Goal: Task Accomplishment & Management: Use online tool/utility

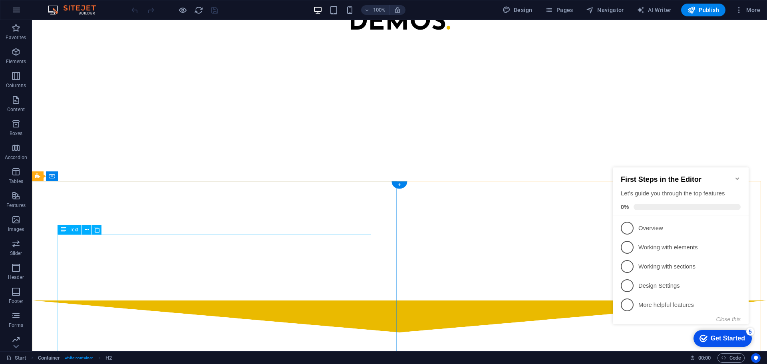
scroll to position [950, 0]
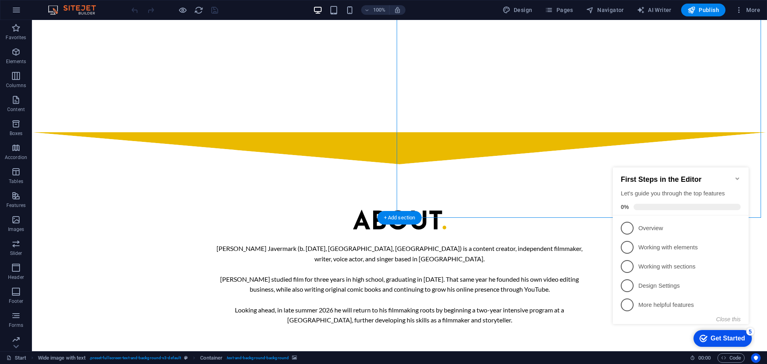
scroll to position [871, 0]
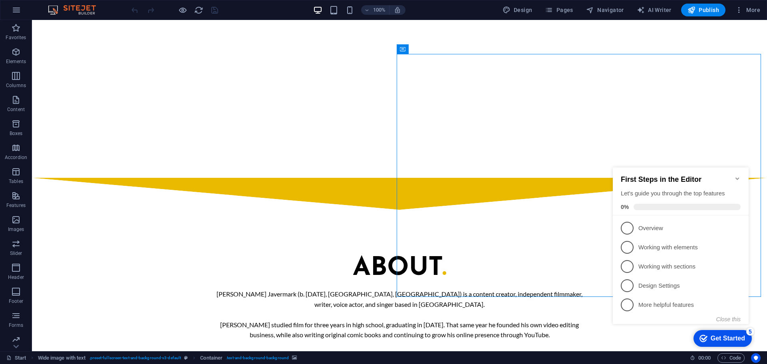
click at [734, 176] on icon "Minimize checklist" at bounding box center [737, 178] width 6 height 6
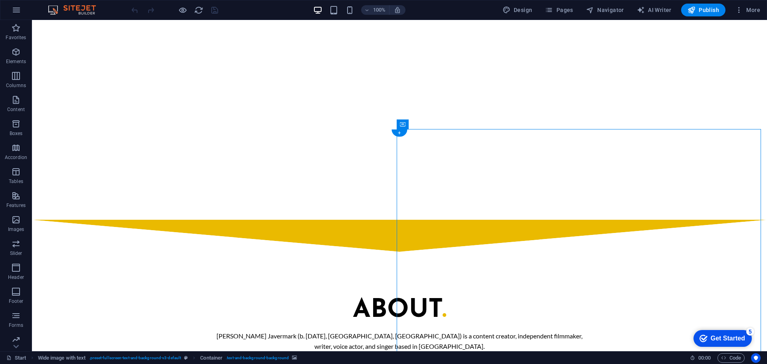
scroll to position [791, 0]
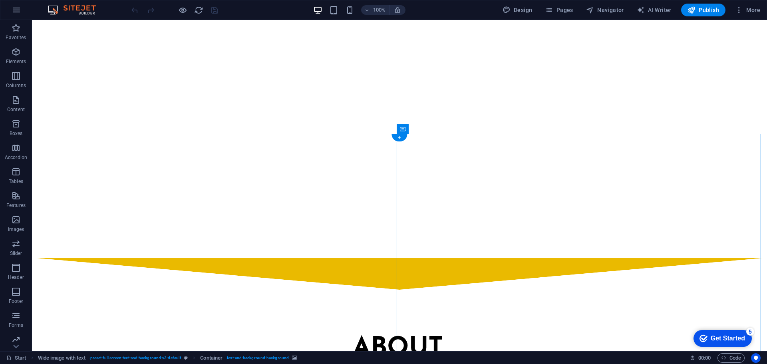
select select "px"
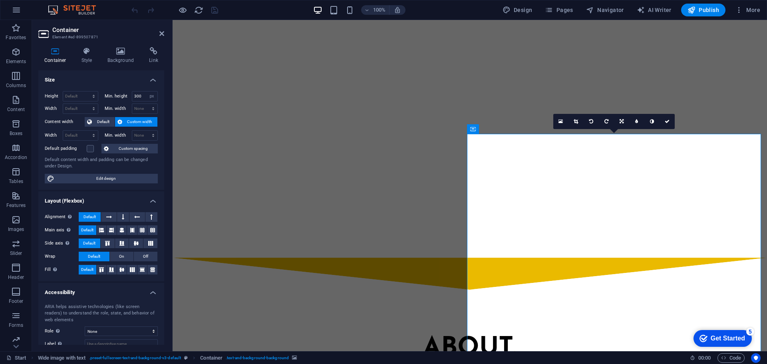
click at [118, 46] on div "Container Style Background Link Size Height Default px rem % vh vw Min. height …" at bounding box center [101, 196] width 139 height 310
click at [120, 52] on icon at bounding box center [120, 51] width 39 height 8
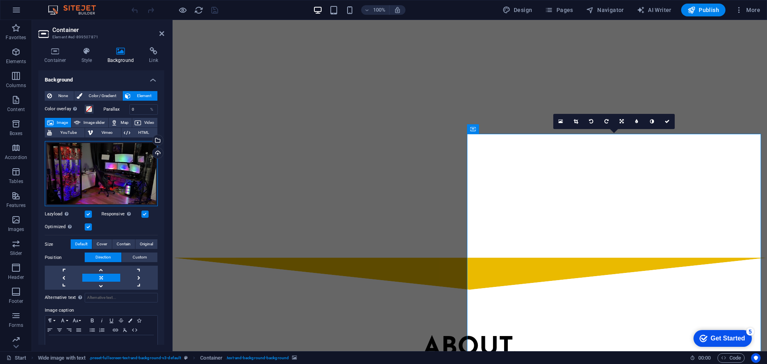
click at [135, 172] on div "Drag files here, click to choose files or select files from Files or our free s…" at bounding box center [101, 173] width 113 height 65
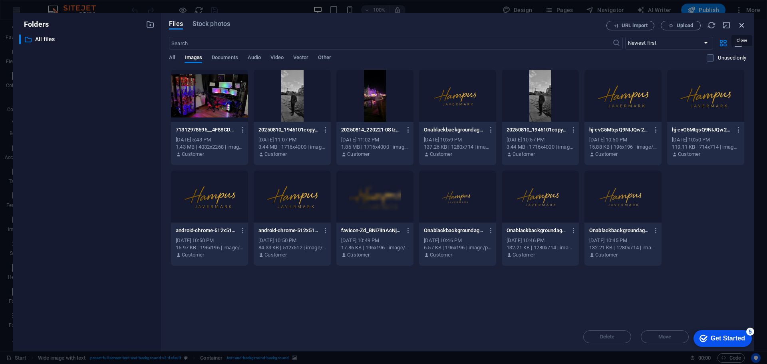
click at [744, 22] on icon "button" at bounding box center [741, 25] width 9 height 9
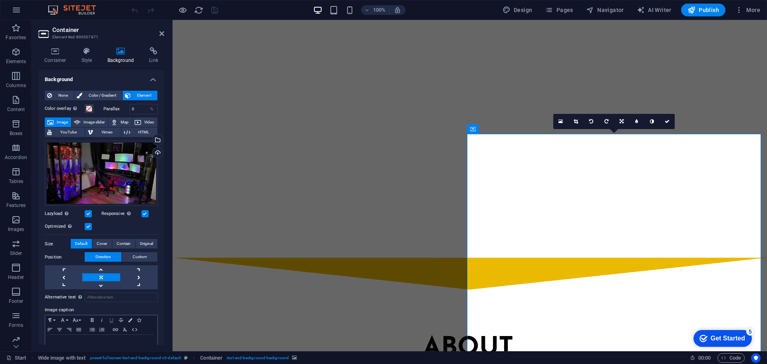
scroll to position [0, 0]
click at [511, 133] on button at bounding box center [508, 129] width 10 height 10
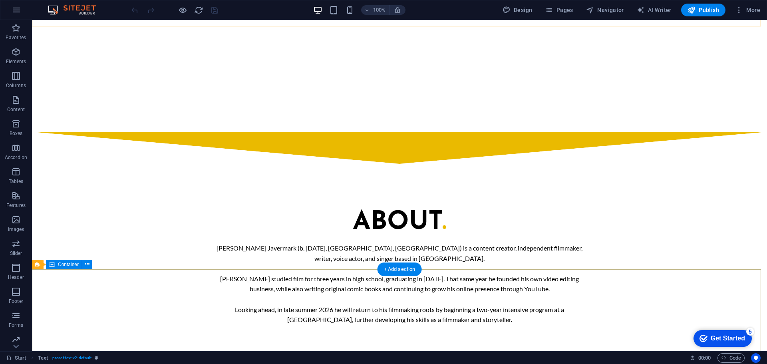
scroll to position [950, 0]
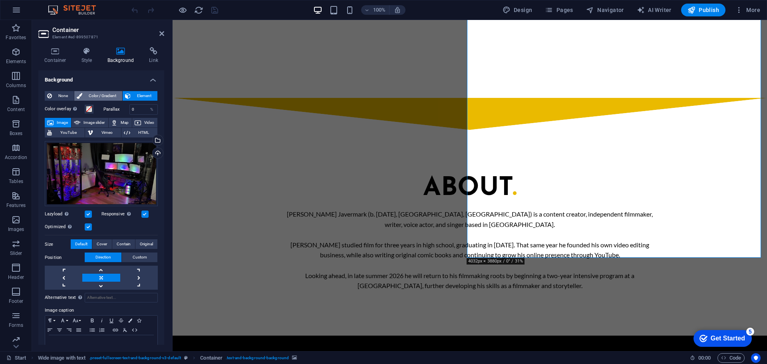
click at [103, 96] on span "Color / Gradient" at bounding box center [102, 96] width 35 height 10
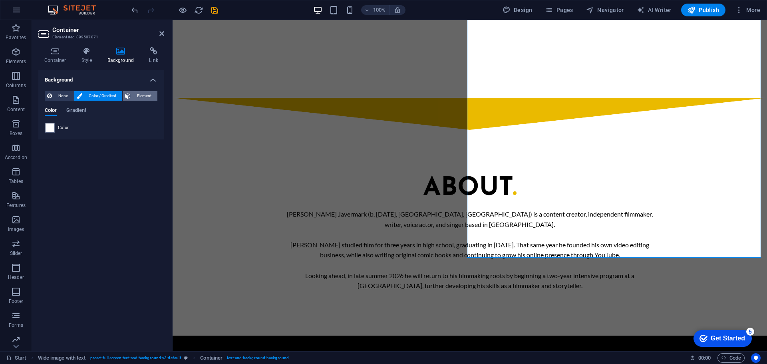
click at [133, 94] on span "Element" at bounding box center [144, 96] width 22 height 10
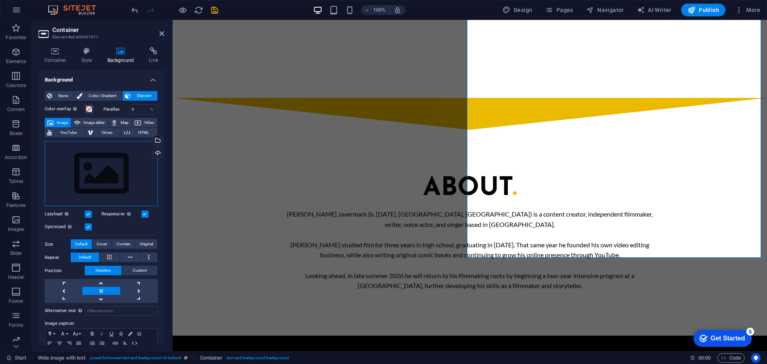
click at [118, 162] on div "Drag files here, click to choose files or select files from Files or our free s…" at bounding box center [101, 173] width 113 height 65
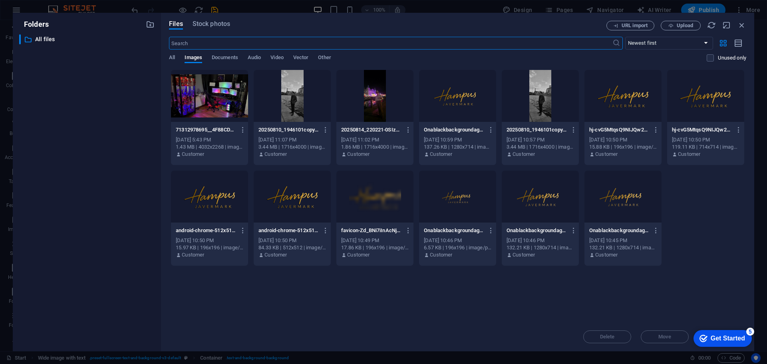
click at [196, 112] on div at bounding box center [209, 96] width 77 height 52
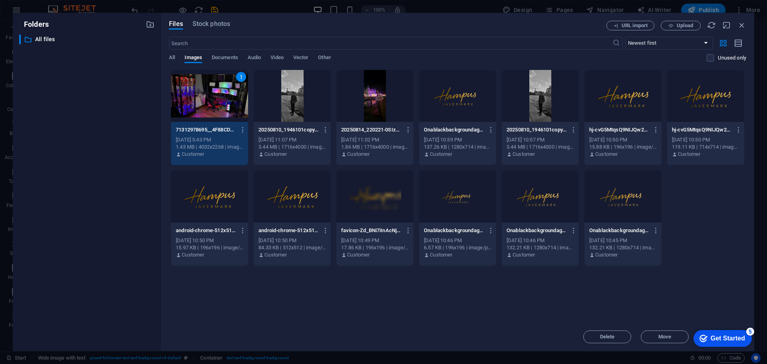
click at [217, 120] on div "1" at bounding box center [209, 96] width 77 height 52
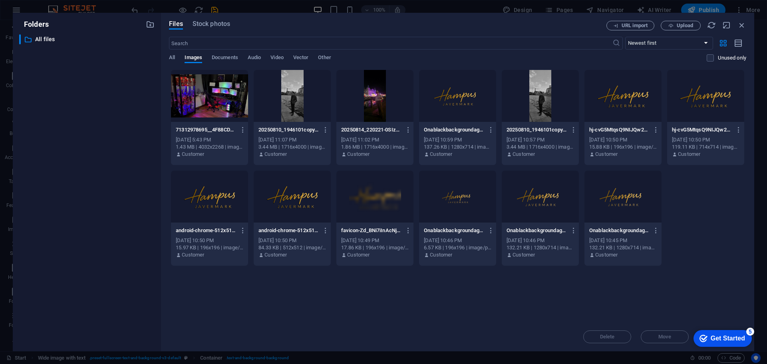
click at [217, 120] on div at bounding box center [209, 96] width 77 height 52
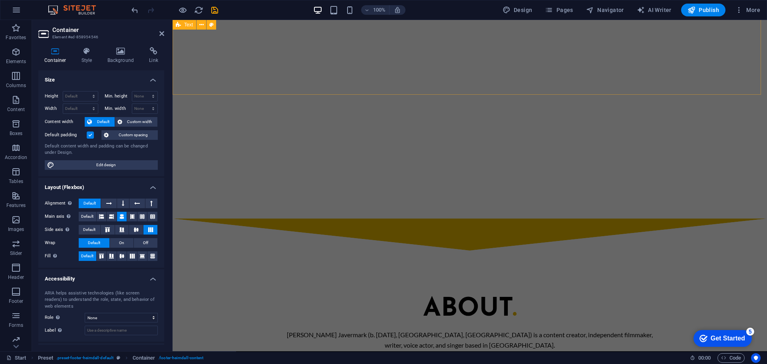
click at [448, 250] on div "ABOUT . [PERSON_NAME] Javermark (b. [DATE], [GEOGRAPHIC_DATA], [GEOGRAPHIC_DATA…" at bounding box center [470, 353] width 594 height 206
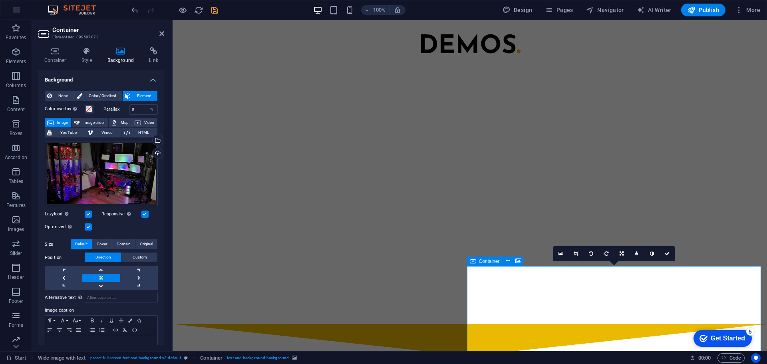
scroll to position [756, 0]
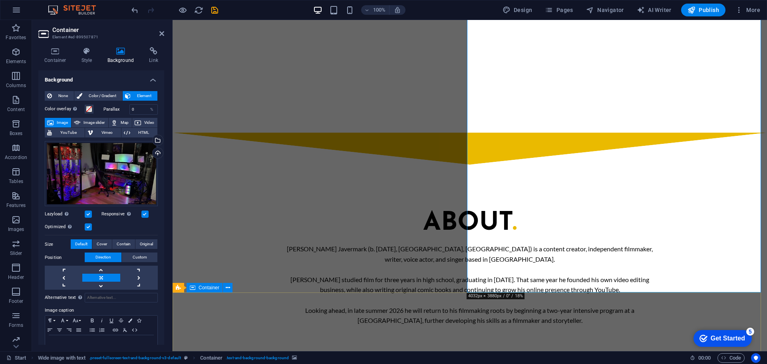
scroll to position [796, 0]
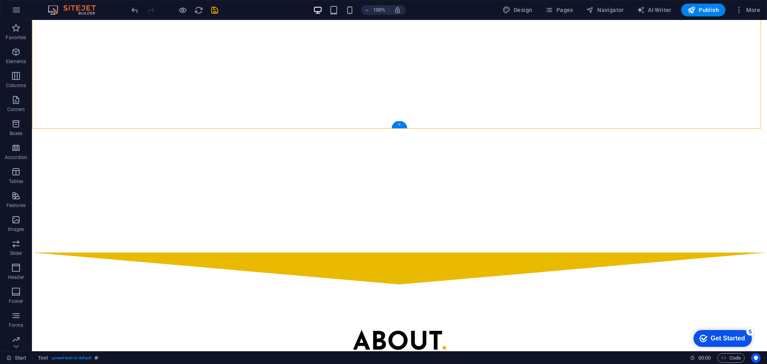
click at [397, 124] on div "+" at bounding box center [399, 124] width 16 height 7
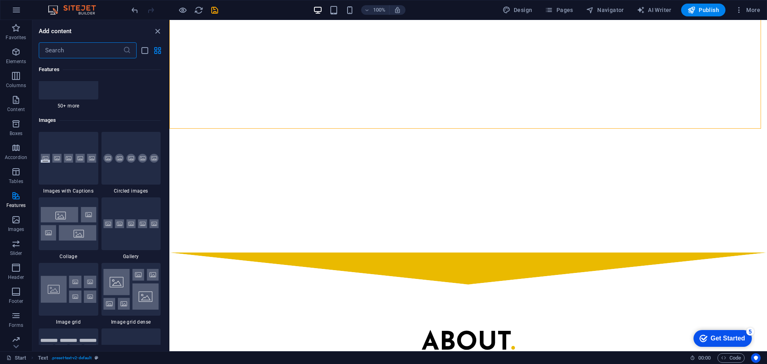
scroll to position [4010, 0]
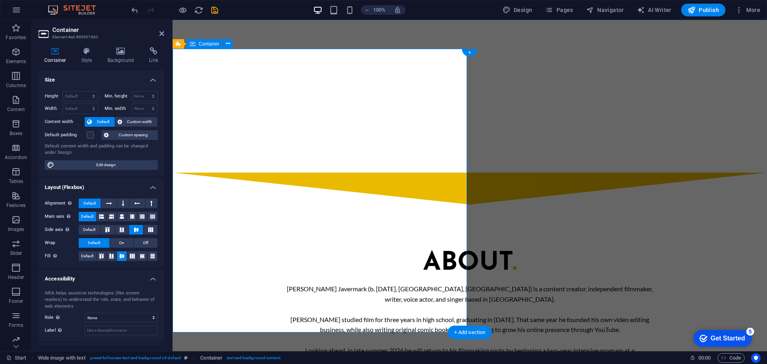
scroll to position [956, 0]
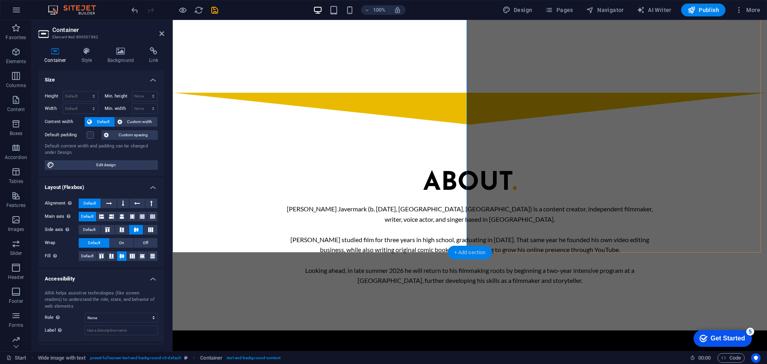
click at [462, 256] on div "+ Add section" at bounding box center [470, 253] width 44 height 14
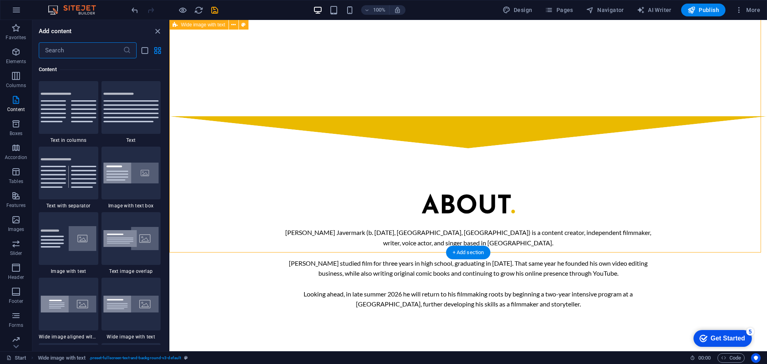
scroll to position [836, 0]
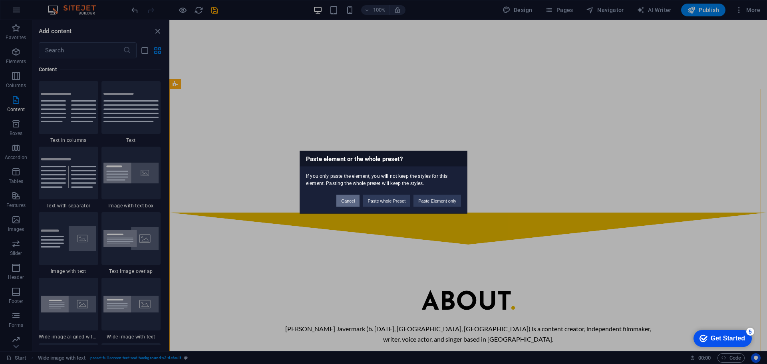
click at [353, 204] on button "Cancel" at bounding box center [347, 200] width 23 height 12
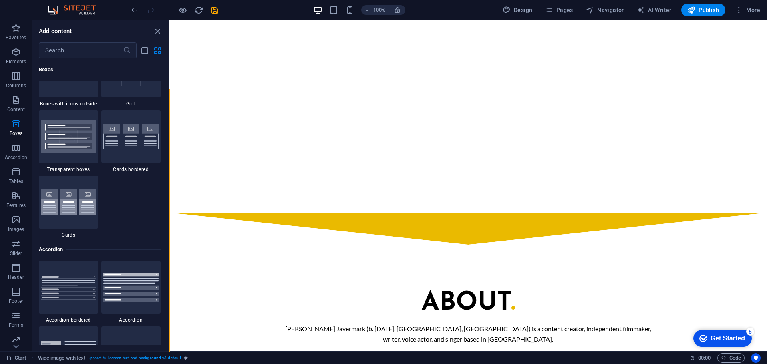
scroll to position [2470, 0]
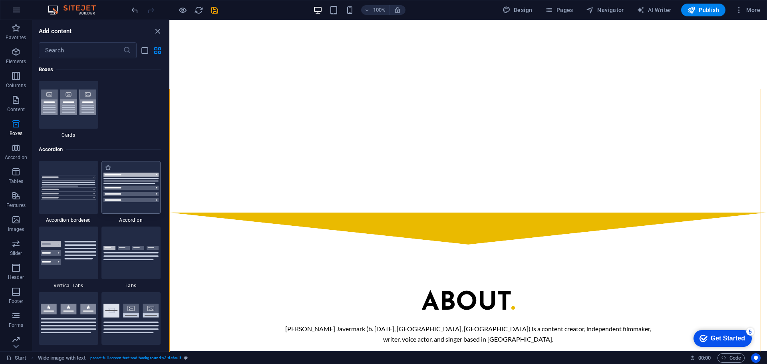
click at [132, 194] on img at bounding box center [131, 188] width 56 height 30
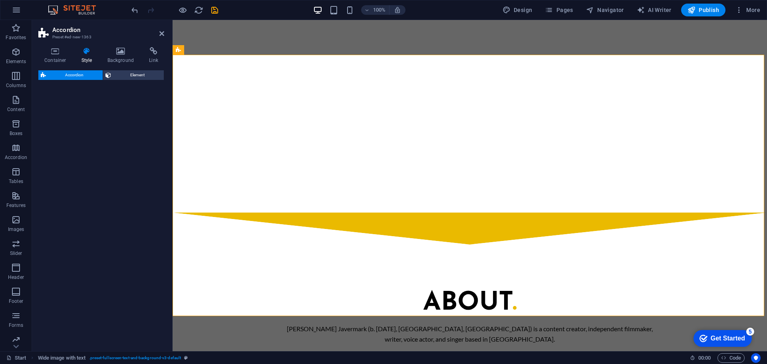
select select "rem"
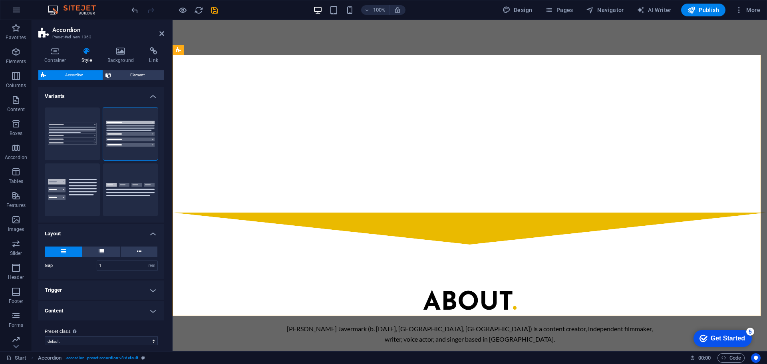
scroll to position [1153, 0]
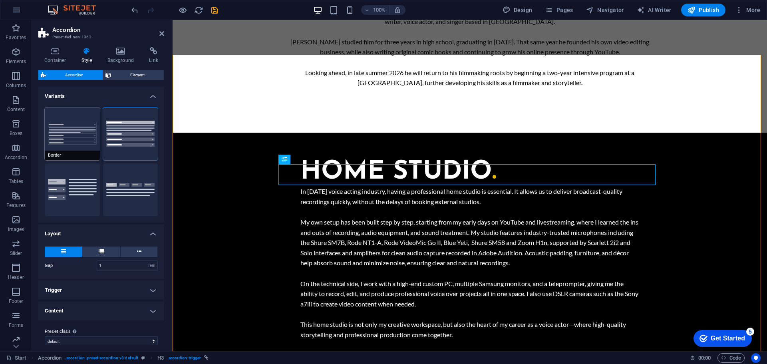
click at [81, 130] on button "Border" at bounding box center [72, 133] width 55 height 53
type input "0"
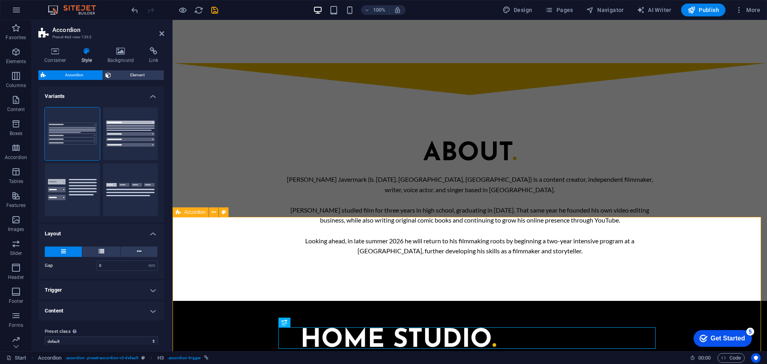
scroll to position [984, 0]
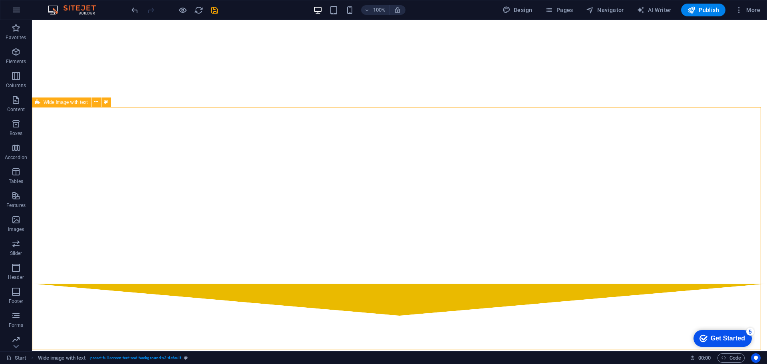
scroll to position [744, 0]
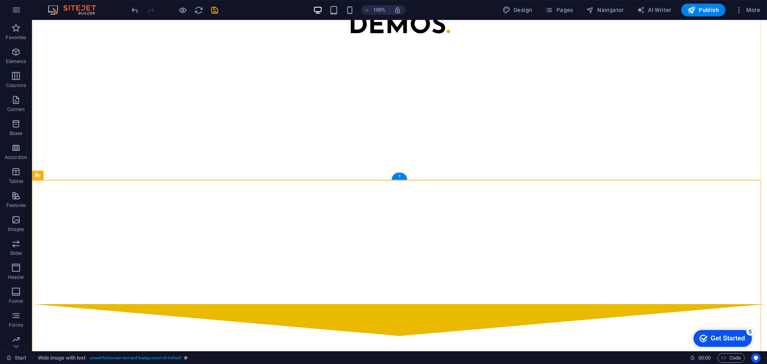
click at [402, 175] on div "+" at bounding box center [399, 176] width 16 height 7
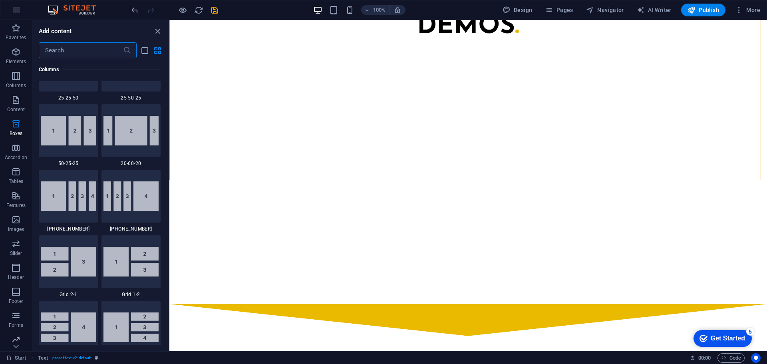
scroll to position [332, 0]
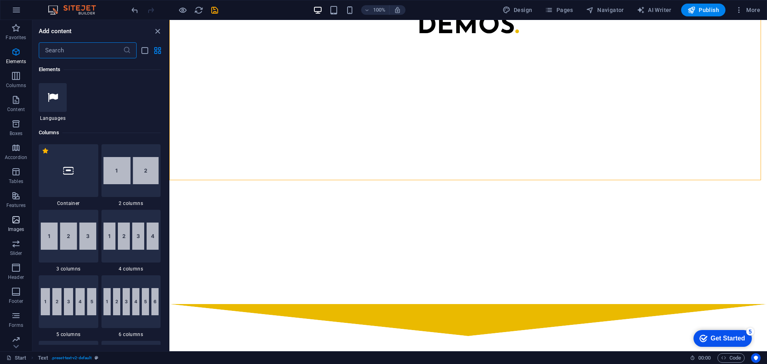
click at [21, 220] on icon "button" at bounding box center [16, 220] width 10 height 10
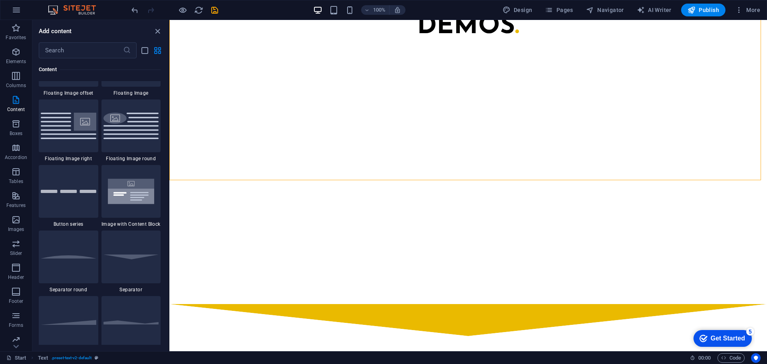
scroll to position [1661, 0]
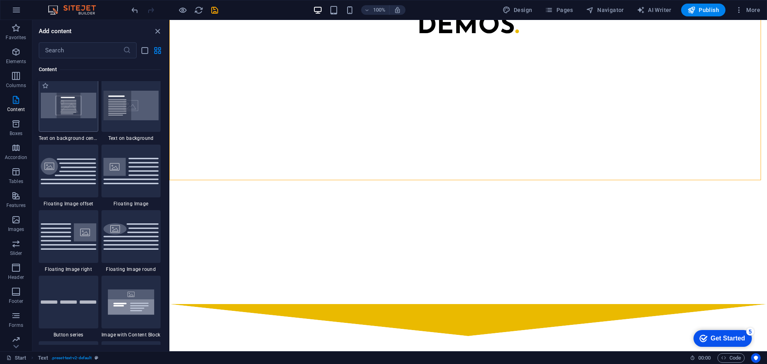
click at [70, 106] on img at bounding box center [69, 105] width 56 height 25
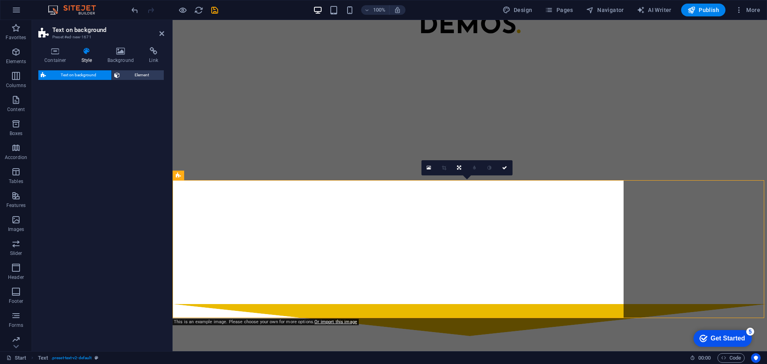
select select "%"
select select "rem"
select select "px"
select select "preset-fullscreen-text-on-background-v2-centered"
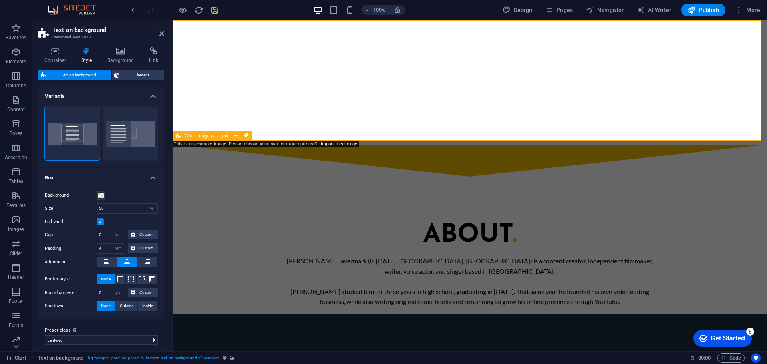
scroll to position [904, 0]
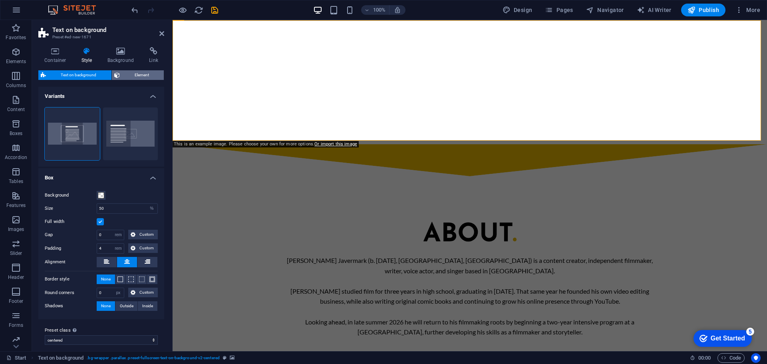
click at [138, 76] on span "Element" at bounding box center [142, 75] width 40 height 10
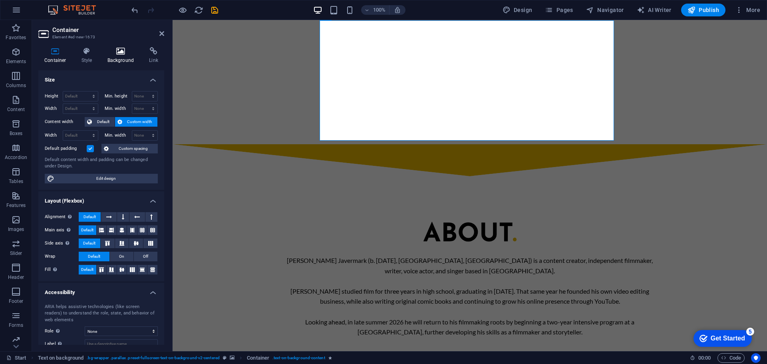
click at [116, 57] on h4 "Background" at bounding box center [122, 55] width 42 height 17
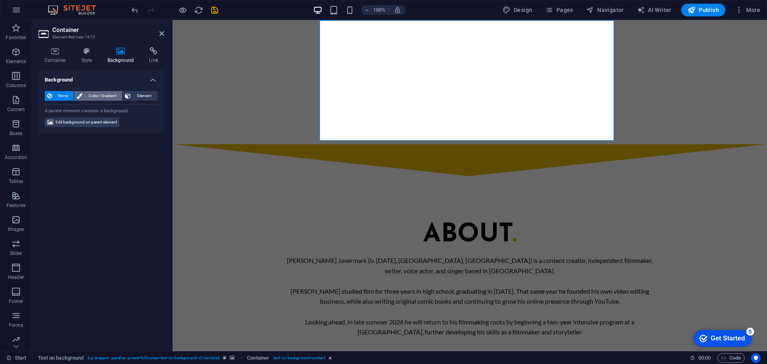
click at [115, 97] on span "Color / Gradient" at bounding box center [102, 96] width 35 height 10
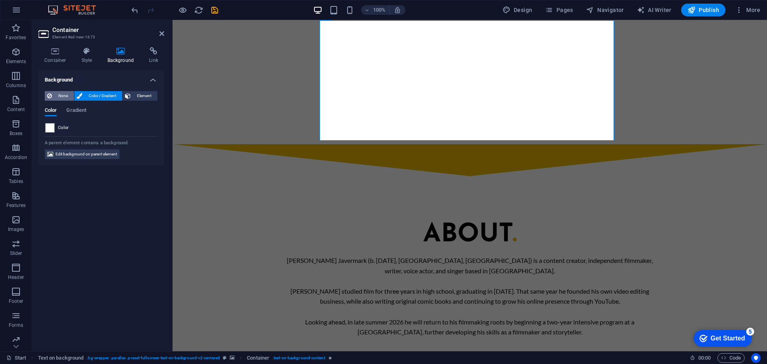
click at [69, 97] on span "None" at bounding box center [62, 96] width 17 height 10
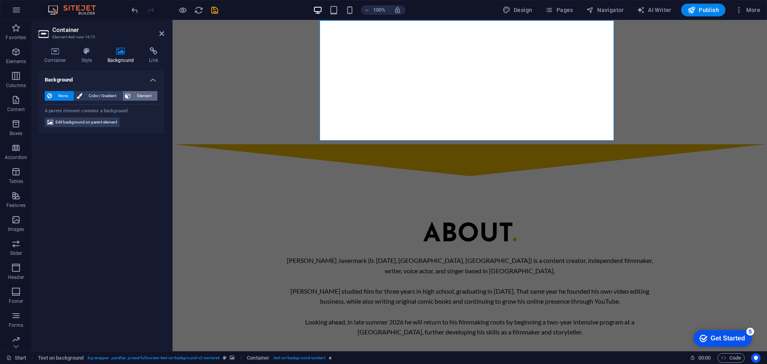
click at [126, 96] on icon at bounding box center [128, 96] width 6 height 10
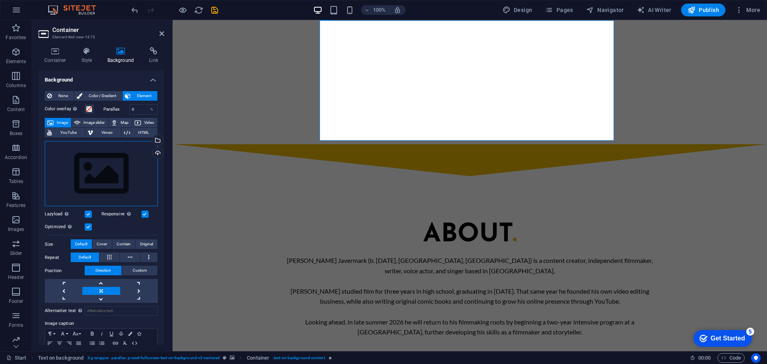
click at [125, 157] on div "Drag files here, click to choose files or select files from Files or our free s…" at bounding box center [101, 173] width 113 height 65
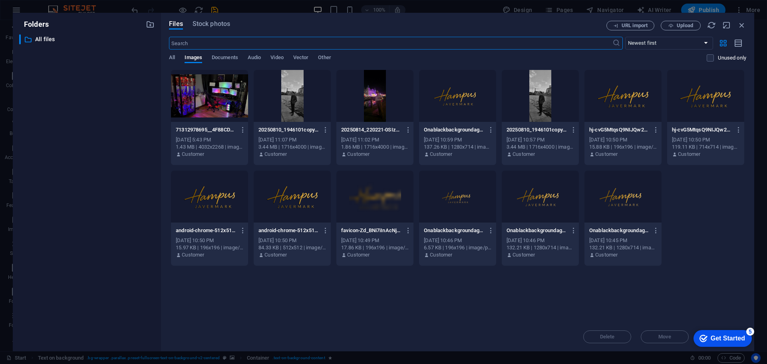
click at [234, 118] on div at bounding box center [209, 96] width 77 height 52
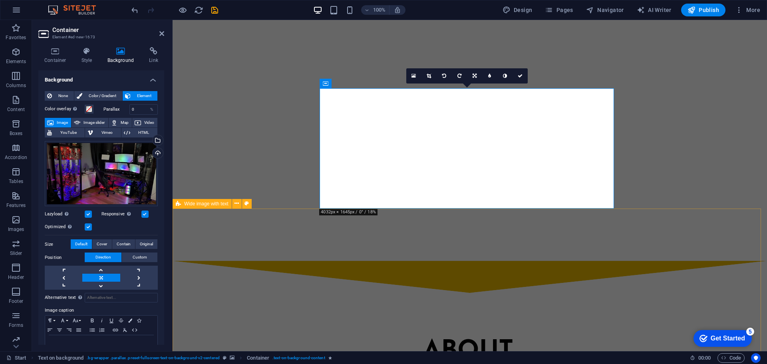
scroll to position [744, 0]
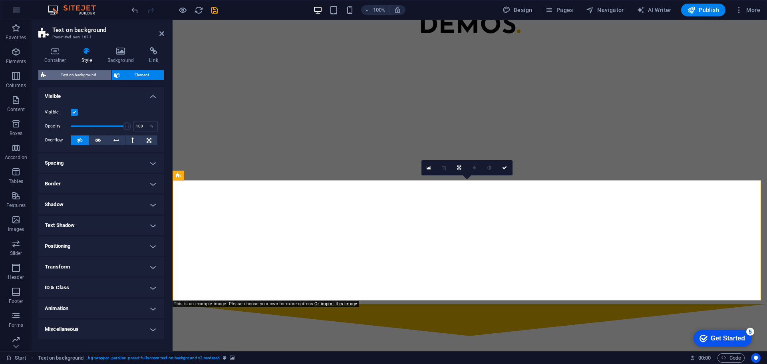
click at [92, 71] on span "Text on background" at bounding box center [78, 75] width 61 height 10
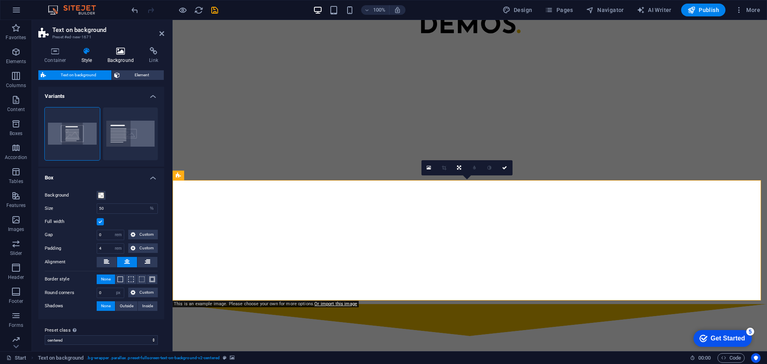
click at [129, 58] on h4 "Background" at bounding box center [122, 55] width 42 height 17
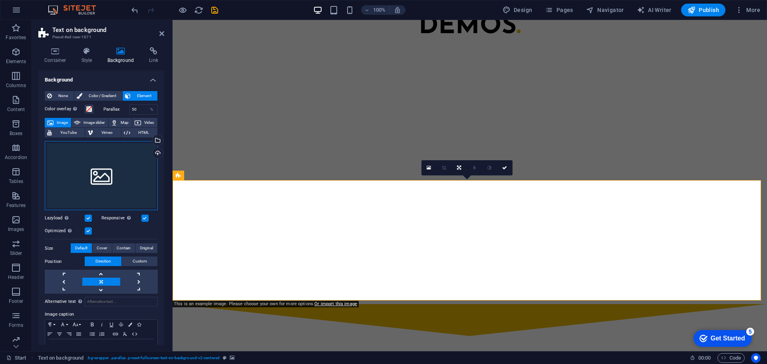
click at [139, 161] on div "Drag files here, click to choose files or select files from Files or our free s…" at bounding box center [101, 175] width 113 height 69
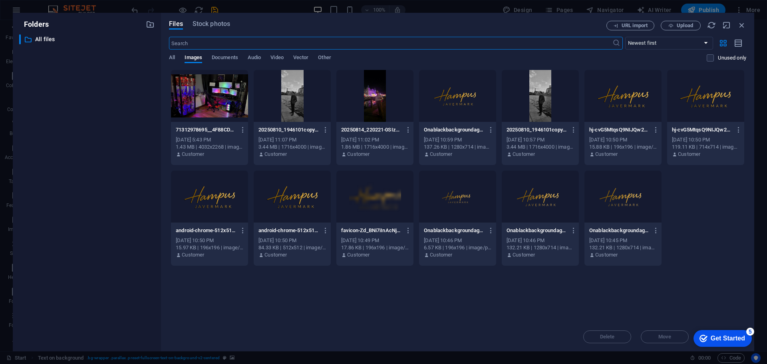
click at [186, 121] on div at bounding box center [209, 96] width 77 height 52
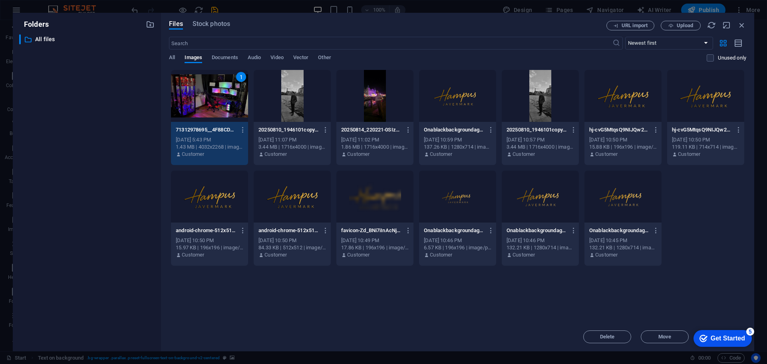
click at [186, 121] on div "1" at bounding box center [209, 96] width 77 height 52
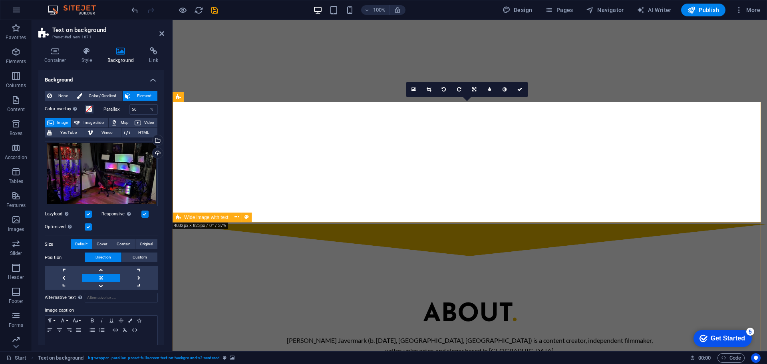
scroll to position [784, 0]
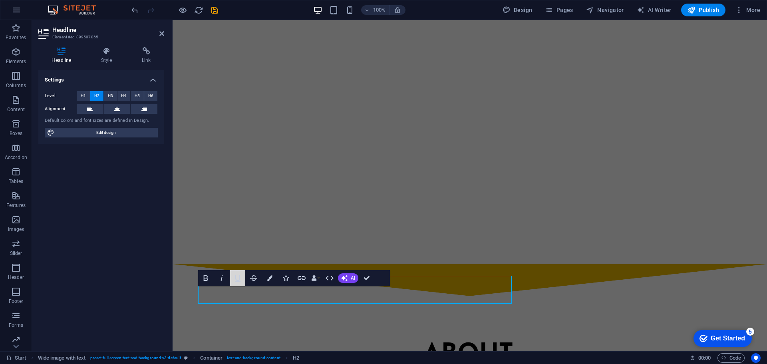
click at [239, 281] on icon "button" at bounding box center [238, 278] width 6 height 7
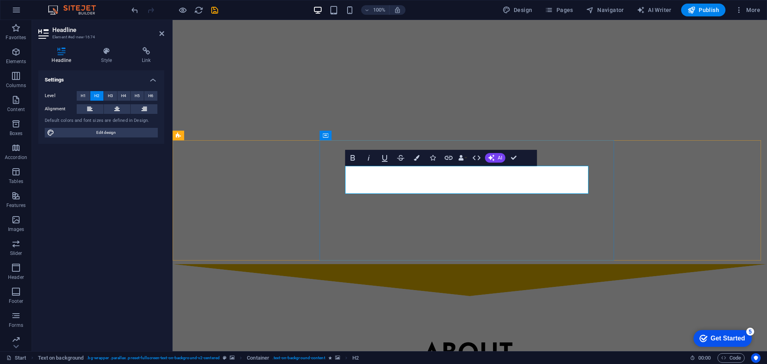
click at [413, 158] on button "Colors" at bounding box center [416, 158] width 15 height 16
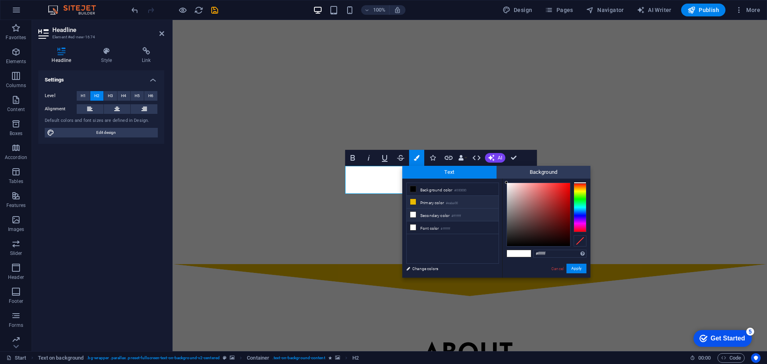
click at [426, 200] on li "Primary color #eaba00" at bounding box center [453, 202] width 92 height 13
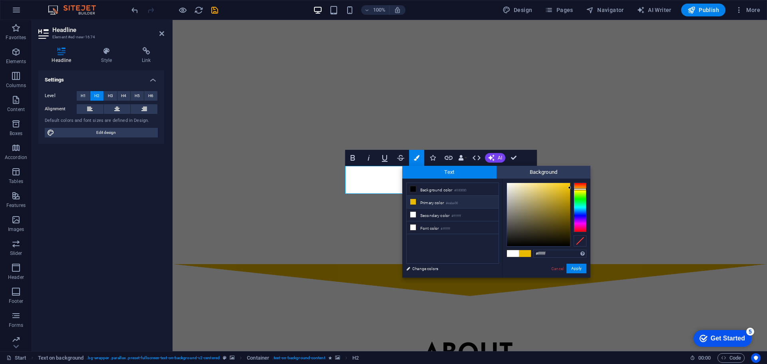
type input "#eaba00"
click at [583, 270] on button "Apply" at bounding box center [576, 269] width 20 height 10
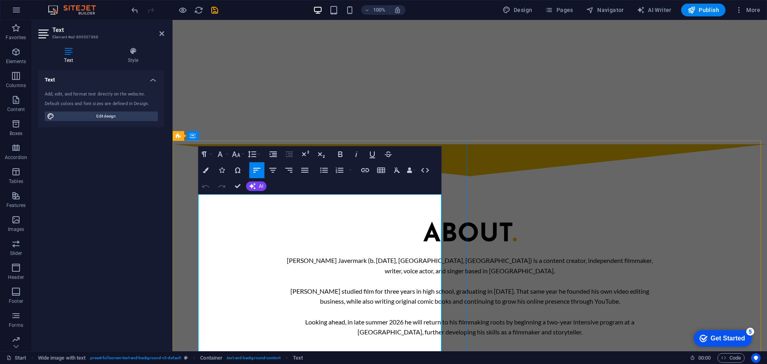
copy div "Lo ipsum’d sitam consec adipisci, elitse d eiusmodtempo inci utlabo et dolorema…"
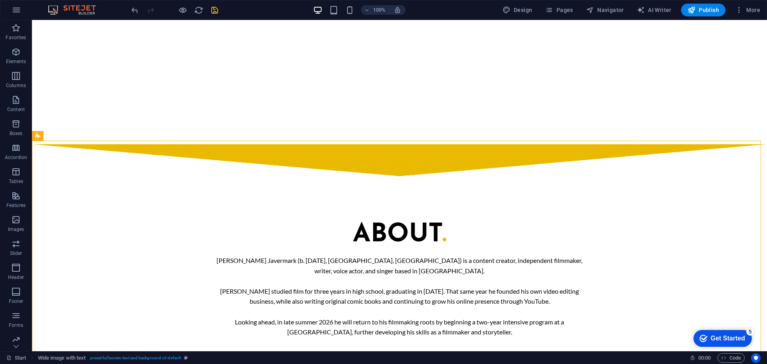
scroll to position [894, 0]
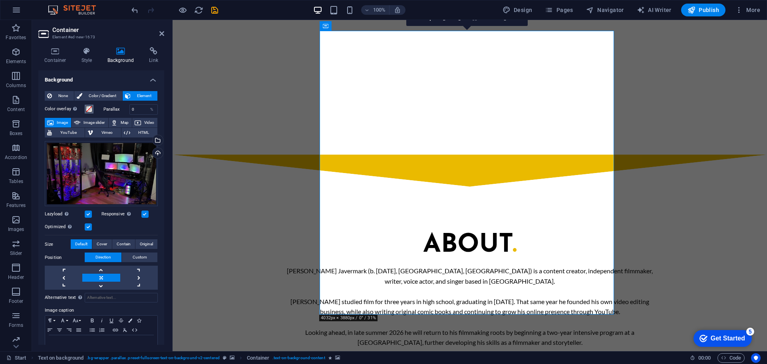
click at [89, 109] on span at bounding box center [89, 109] width 6 height 6
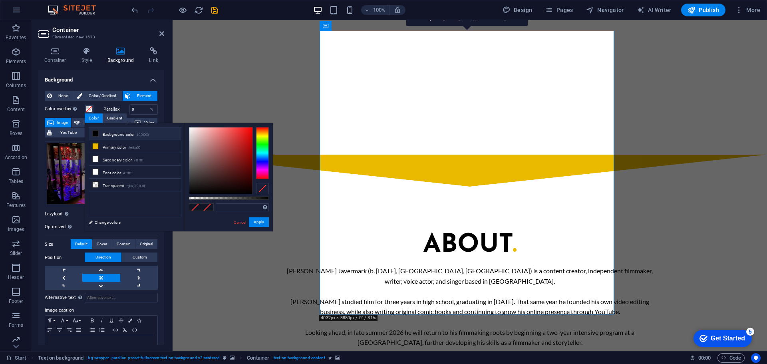
click at [103, 131] on li "Background color #000000" at bounding box center [135, 133] width 92 height 13
type input "rgba(0, 0, 0, 0.67)"
drag, startPoint x: 262, startPoint y: 199, endPoint x: 242, endPoint y: 199, distance: 20.0
click at [242, 199] on div at bounding box center [229, 197] width 80 height 3
click at [259, 222] on button "Apply" at bounding box center [259, 222] width 20 height 10
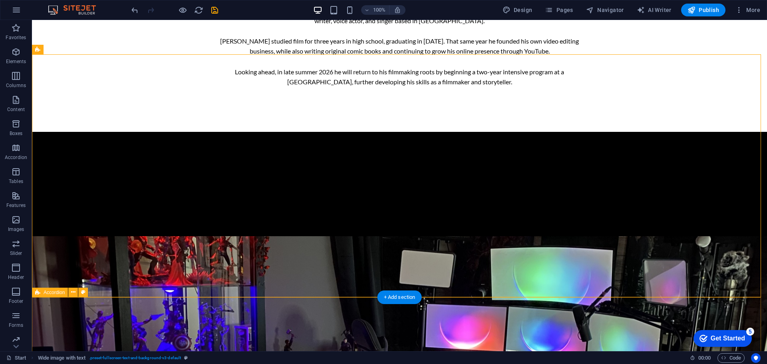
scroll to position [1173, 0]
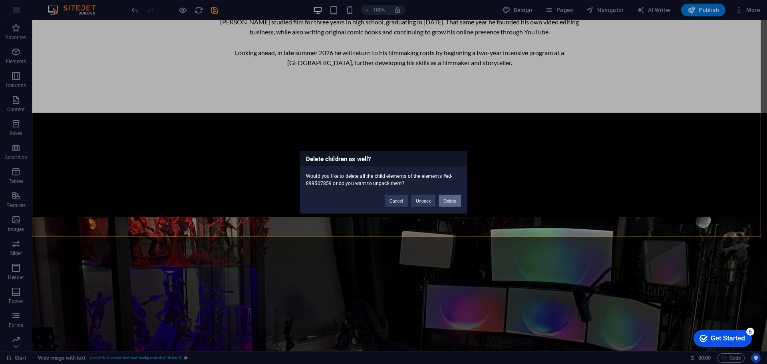
click at [440, 206] on button "Delete" at bounding box center [449, 200] width 22 height 12
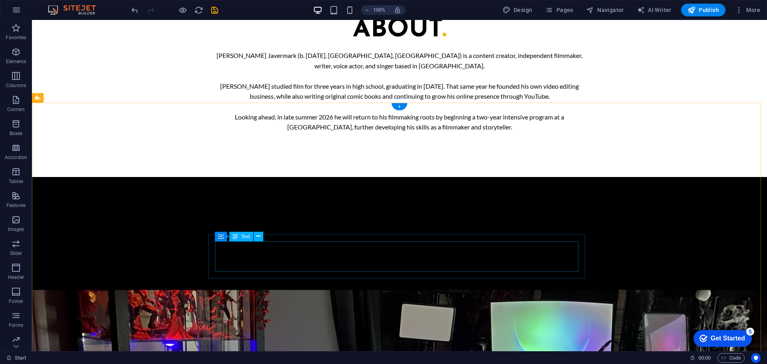
scroll to position [1130, 0]
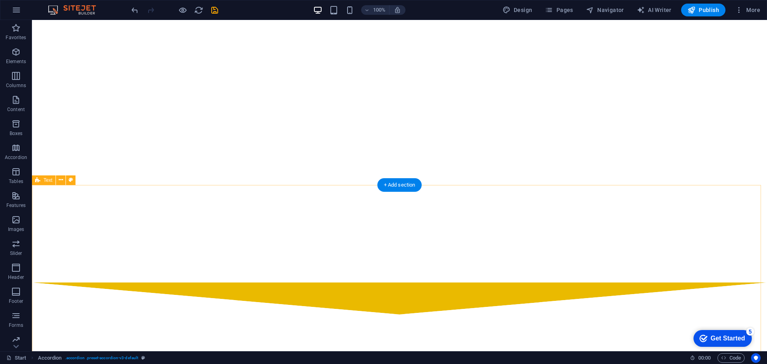
scroll to position [771, 0]
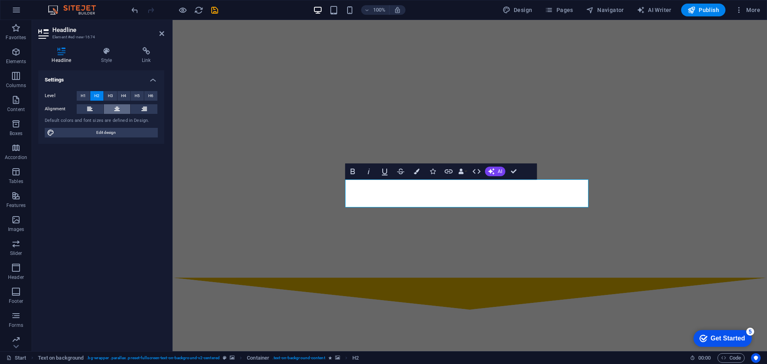
click at [119, 110] on icon at bounding box center [117, 109] width 6 height 10
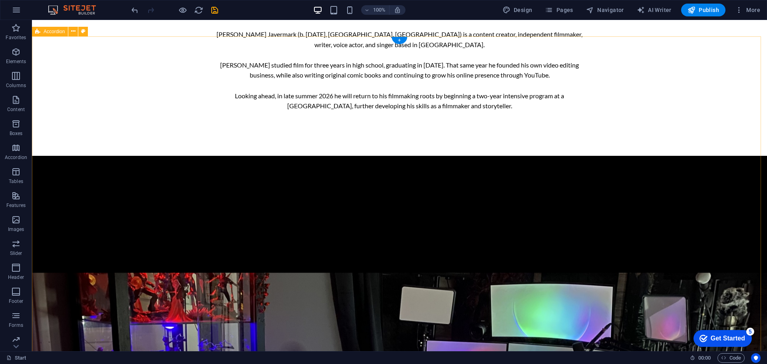
scroll to position [1250, 0]
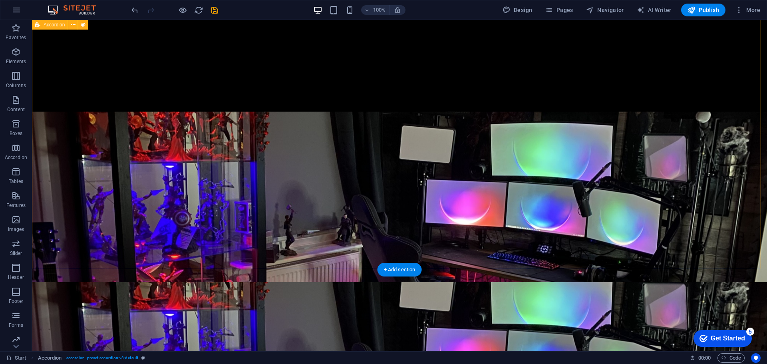
select select "rem"
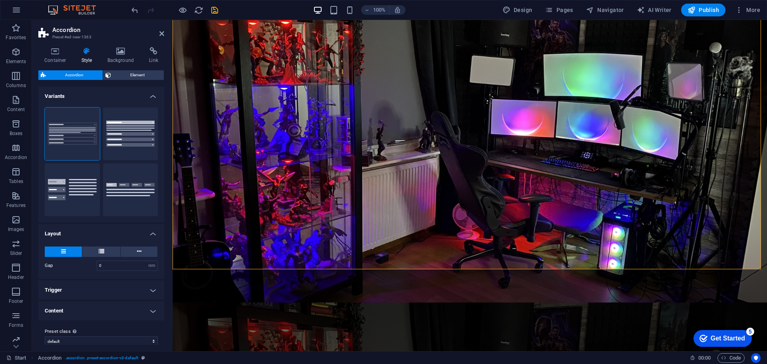
click at [101, 48] on h4 "Style" at bounding box center [88, 55] width 26 height 17
click at [115, 52] on icon at bounding box center [120, 51] width 39 height 8
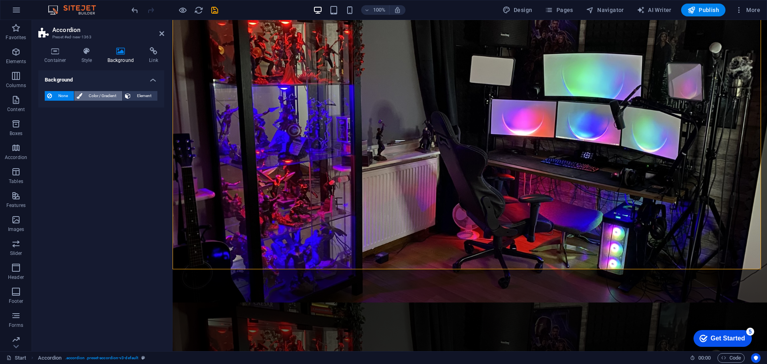
click at [104, 95] on span "Color / Gradient" at bounding box center [102, 96] width 35 height 10
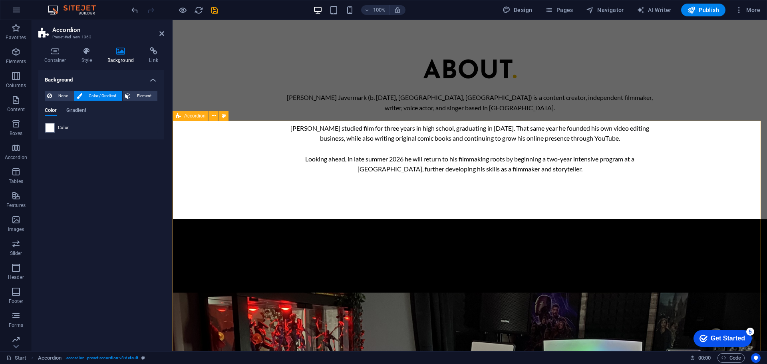
scroll to position [1052, 0]
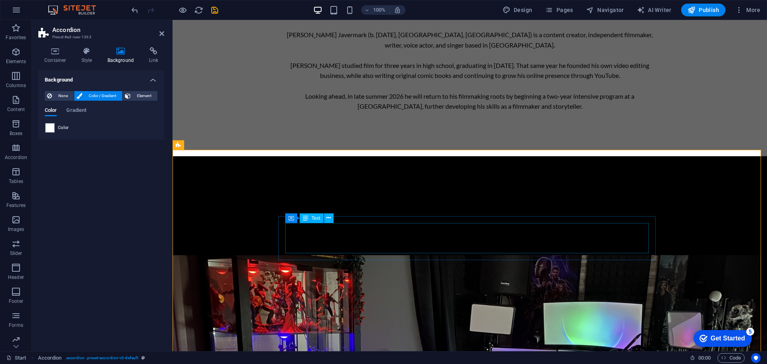
scroll to position [1131, 0]
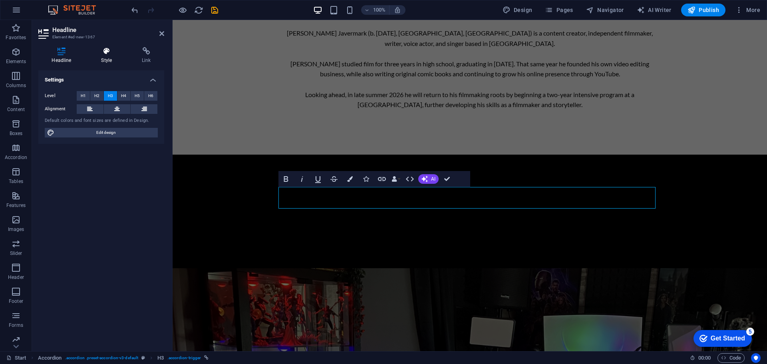
click at [113, 56] on h4 "Style" at bounding box center [108, 55] width 41 height 17
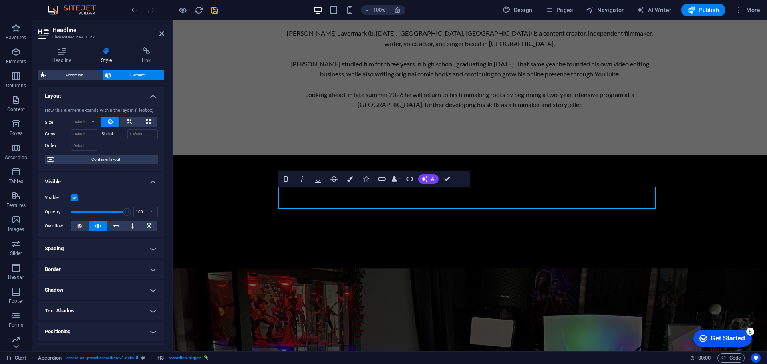
click at [99, 81] on div "Accordion Element Layout How this element expands within the layout (Flexbox). …" at bounding box center [101, 207] width 126 height 274
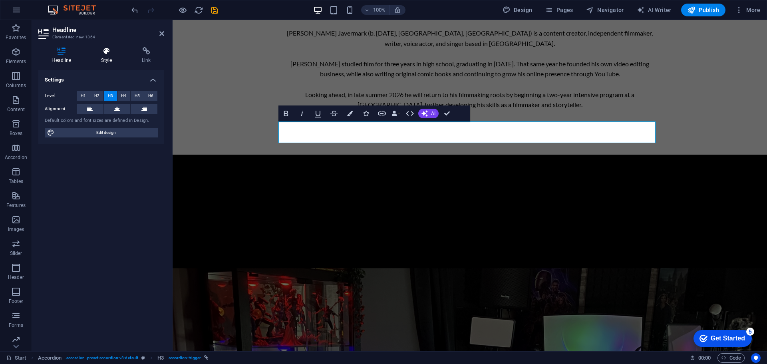
click at [115, 59] on h4 "Style" at bounding box center [108, 55] width 41 height 17
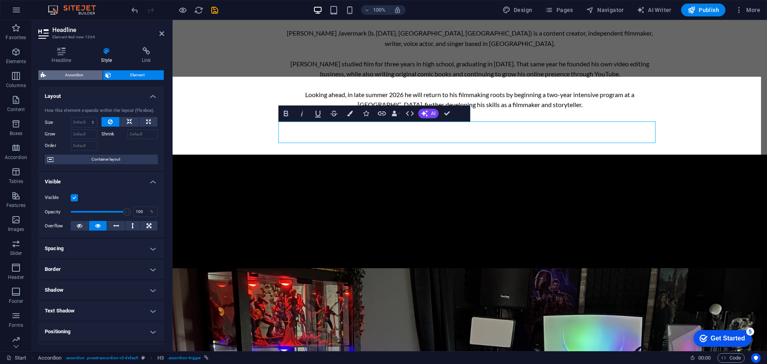
click at [91, 74] on span "Accordion" at bounding box center [74, 75] width 52 height 10
select select "rem"
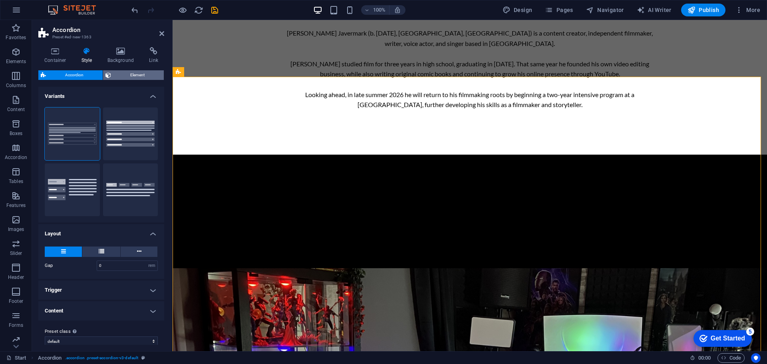
click at [108, 75] on icon at bounding box center [108, 75] width 6 height 10
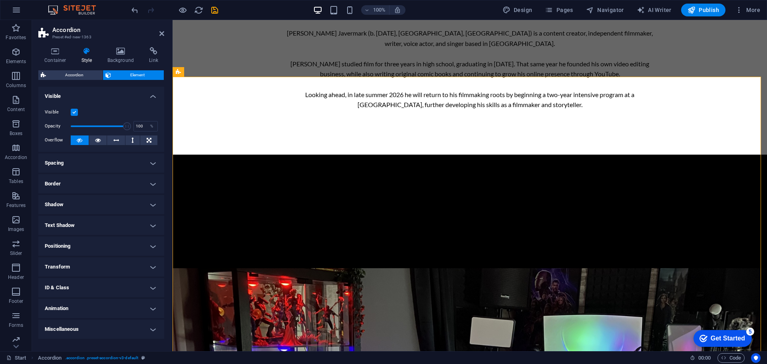
click at [123, 59] on h4 "Background" at bounding box center [122, 55] width 42 height 17
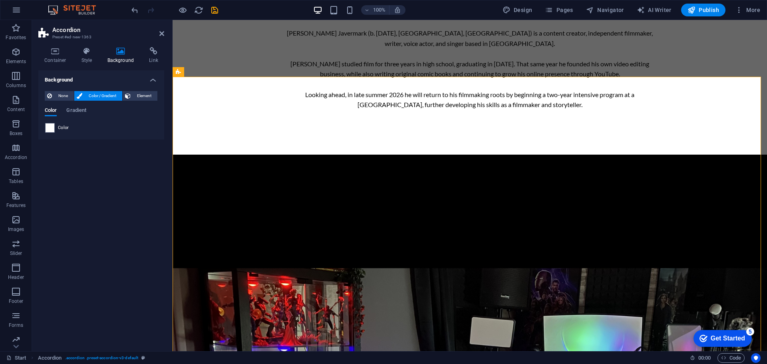
click at [67, 120] on div "Color Gradient" at bounding box center [101, 114] width 113 height 15
click at [63, 97] on span "None" at bounding box center [62, 96] width 17 height 10
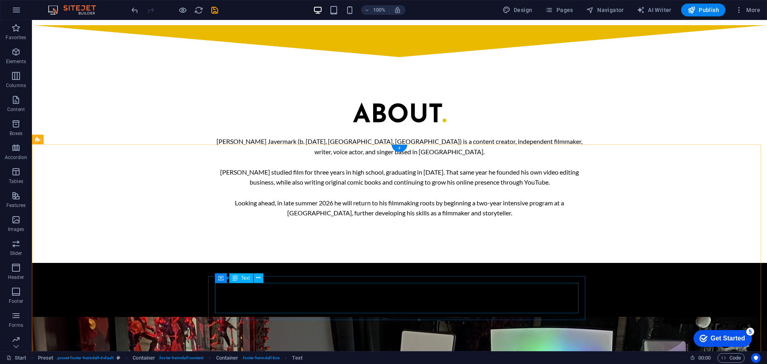
scroll to position [903, 0]
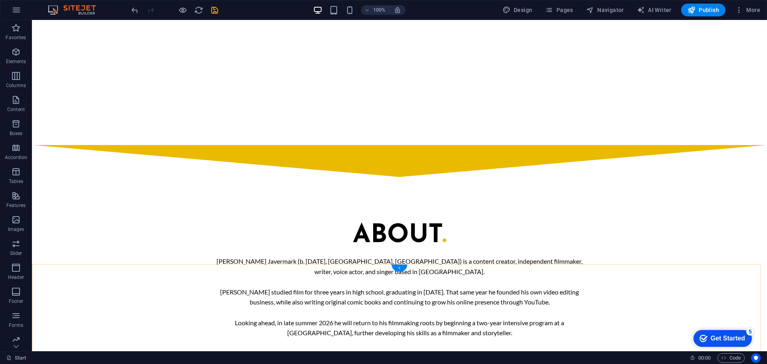
click at [404, 266] on div "+" at bounding box center [399, 267] width 16 height 7
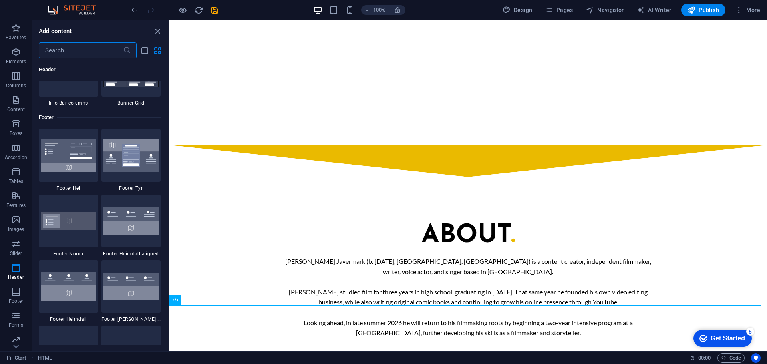
scroll to position [5317, 0]
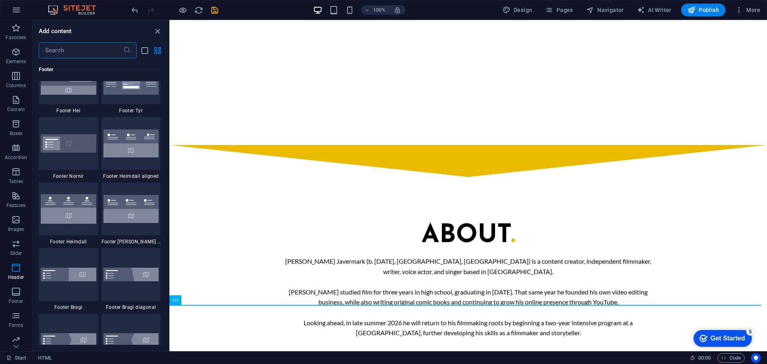
drag, startPoint x: 167, startPoint y: 130, endPoint x: 18, endPoint y: 231, distance: 180.3
click at [151, 218] on img at bounding box center [131, 209] width 56 height 28
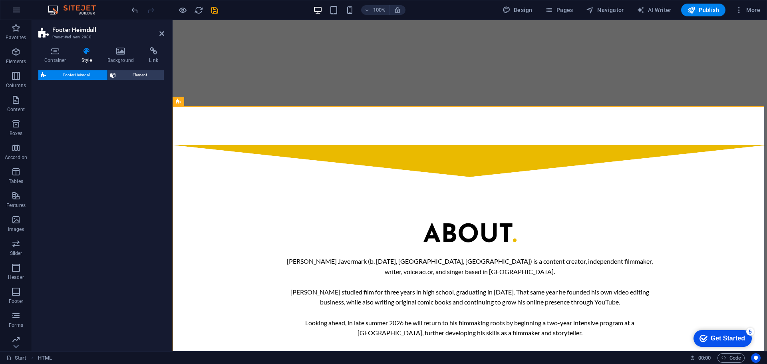
select select "rem"
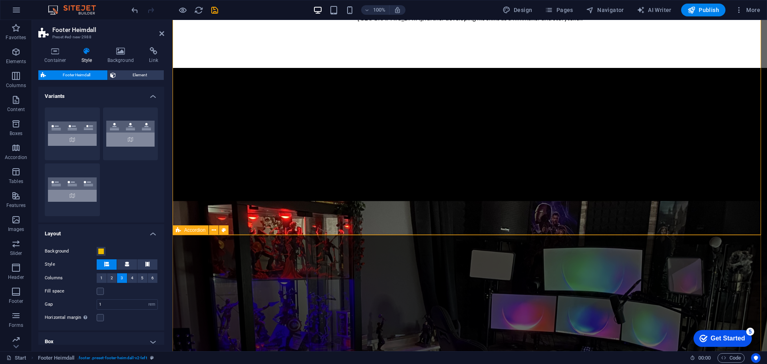
scroll to position [1142, 0]
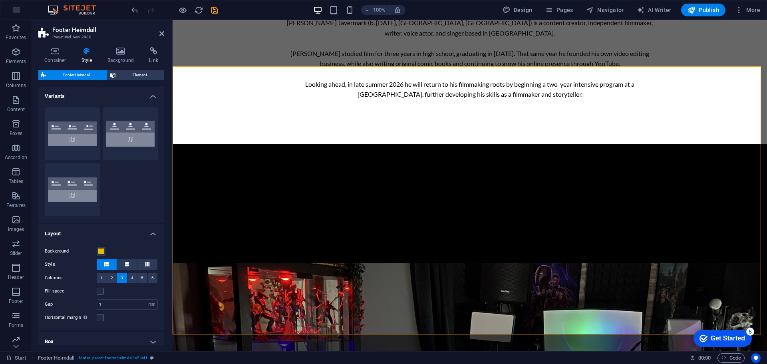
click at [129, 12] on div "100% Design Pages Navigator AI Writer Publish More" at bounding box center [383, 9] width 766 height 19
click at [133, 12] on icon "undo" at bounding box center [134, 10] width 9 height 9
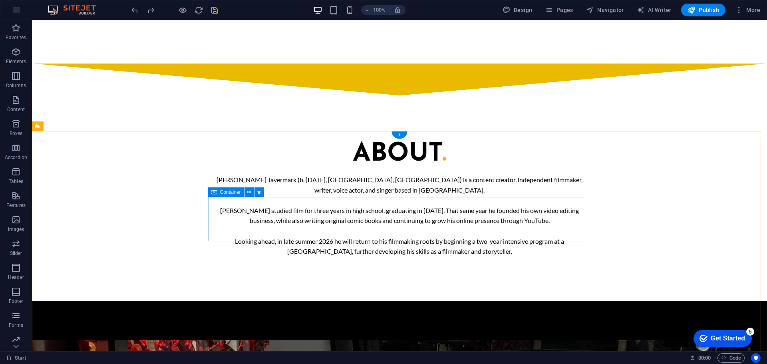
scroll to position [982, 0]
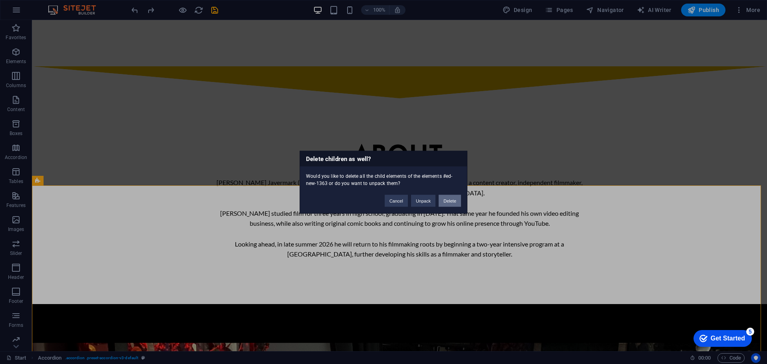
click at [455, 201] on button "Delete" at bounding box center [449, 200] width 22 height 12
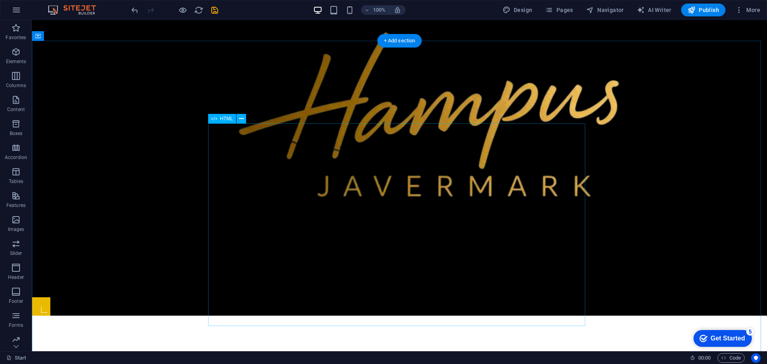
scroll to position [431, 0]
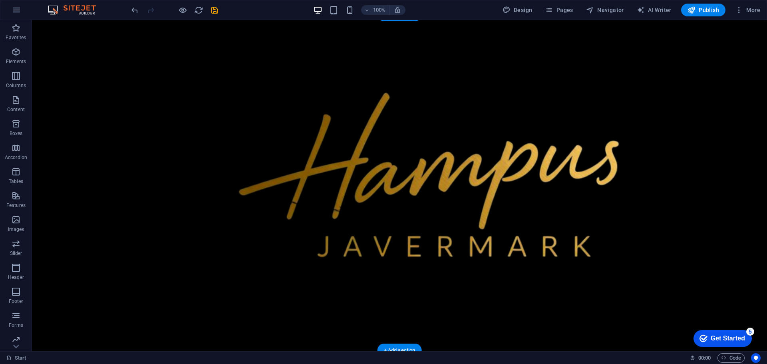
drag, startPoint x: 54, startPoint y: 292, endPoint x: 83, endPoint y: 69, distance: 225.1
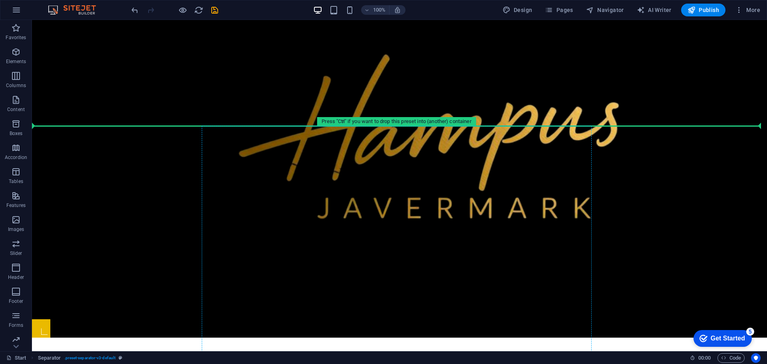
scroll to position [365, 0]
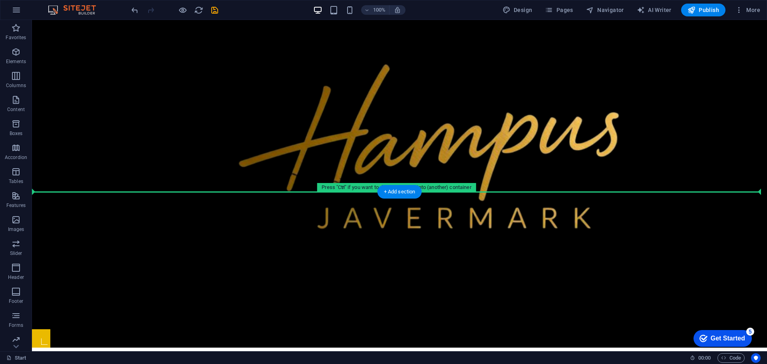
drag, startPoint x: 210, startPoint y: 231, endPoint x: 274, endPoint y: 214, distance: 65.8
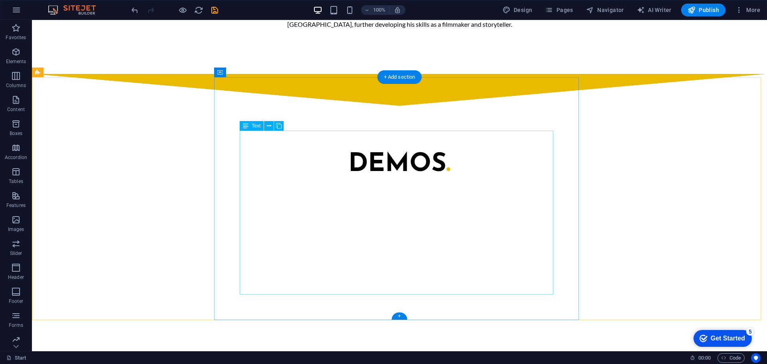
scroll to position [950, 0]
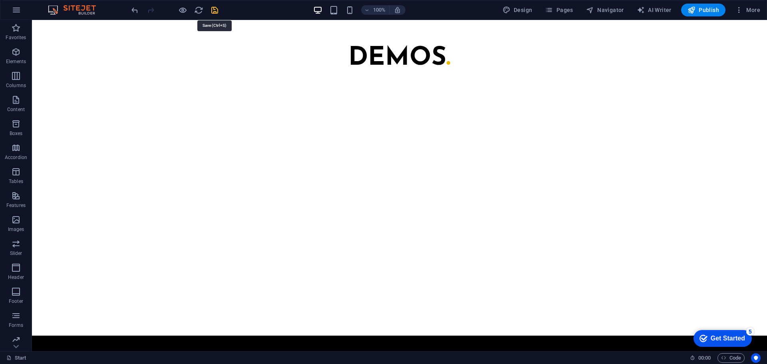
click at [216, 14] on icon "save" at bounding box center [214, 10] width 9 height 9
click at [719, 8] on span "Publish" at bounding box center [703, 10] width 32 height 8
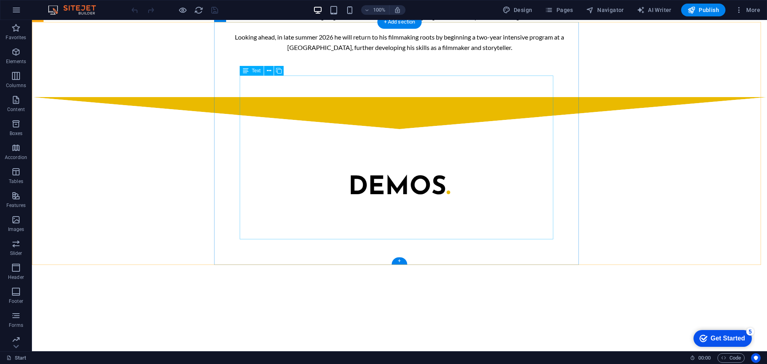
scroll to position [903, 0]
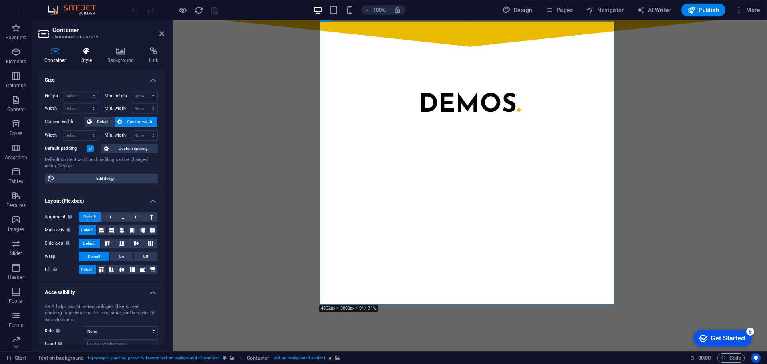
click at [87, 56] on h4 "Style" at bounding box center [88, 55] width 26 height 17
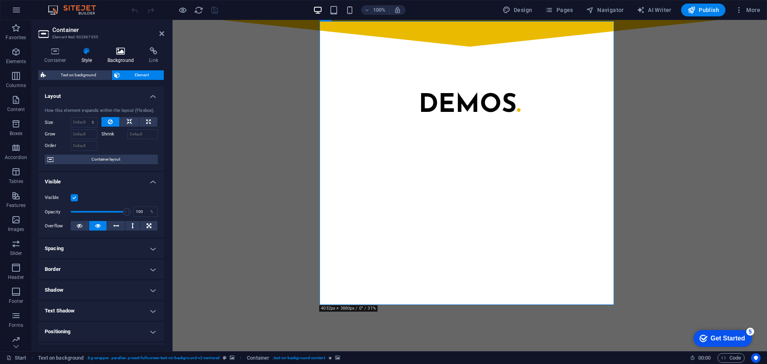
click at [118, 58] on h4 "Background" at bounding box center [122, 55] width 42 height 17
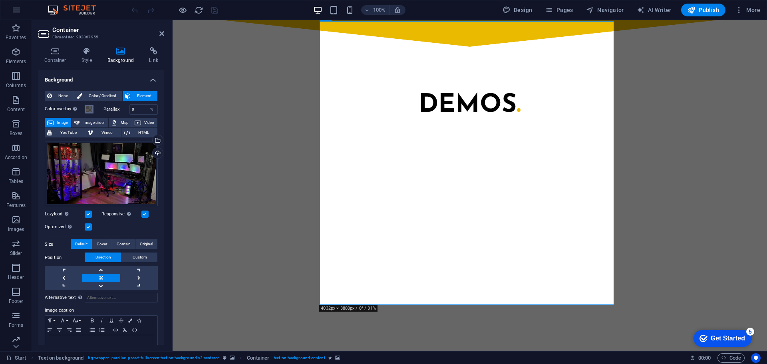
click at [92, 107] on button "Color overlay Places an overlay over the background to colorize it" at bounding box center [89, 109] width 9 height 9
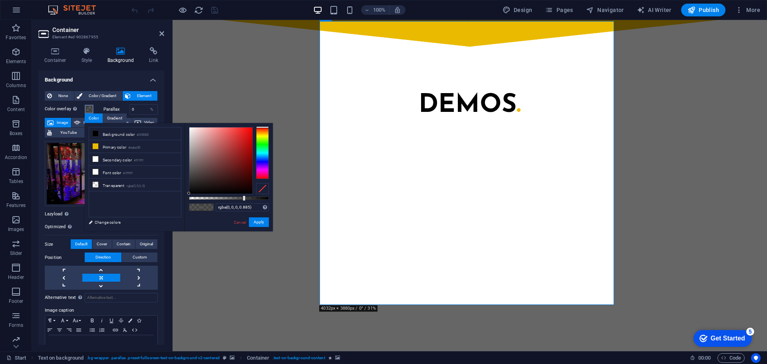
type input "#000000"
drag, startPoint x: 243, startPoint y: 199, endPoint x: 287, endPoint y: 206, distance: 44.5
click at [287, 206] on body "Interminable Creations Start Favorites Elements Columns Content Boxes Accordion…" at bounding box center [383, 182] width 767 height 364
click at [264, 220] on button "Apply" at bounding box center [259, 222] width 20 height 10
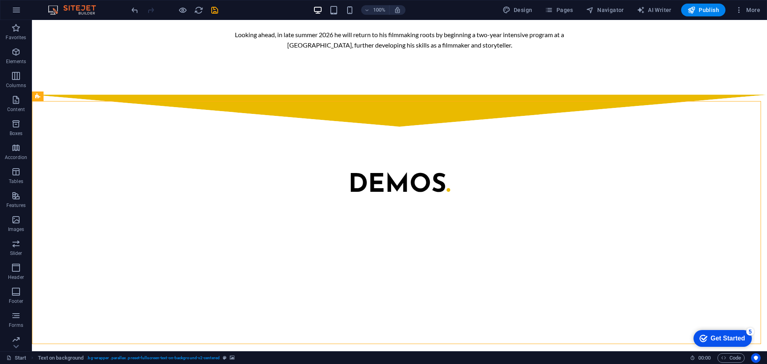
scroll to position [863, 0]
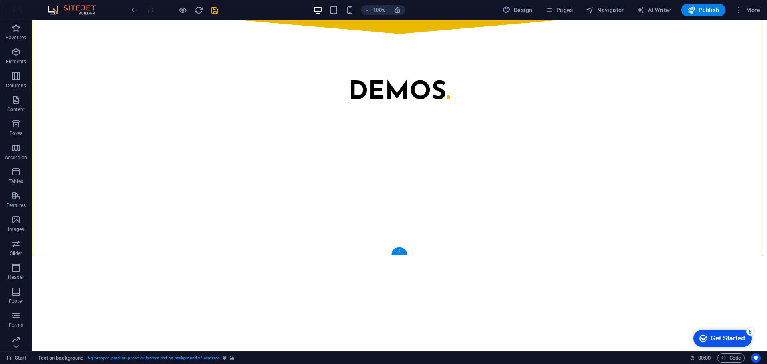
scroll to position [903, 0]
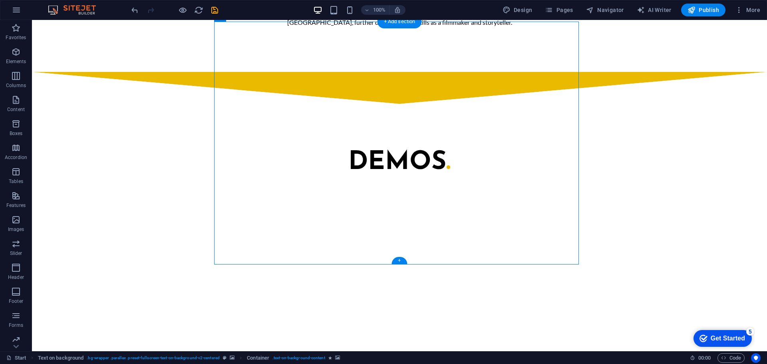
scroll to position [823, 0]
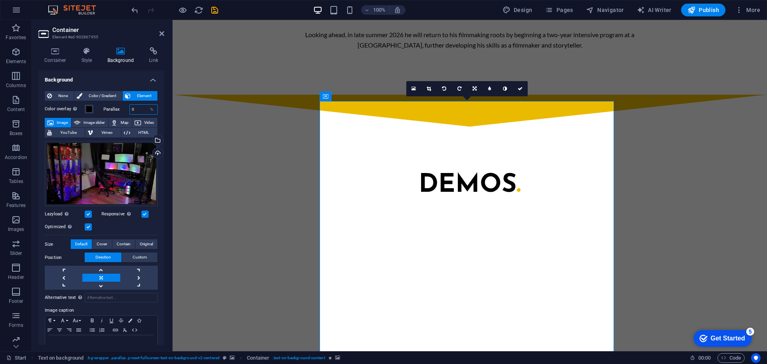
click at [135, 112] on input "0" at bounding box center [144, 110] width 28 height 10
drag, startPoint x: 142, startPoint y: 111, endPoint x: 127, endPoint y: 111, distance: 14.4
click at [127, 111] on div "Parallax 0 %" at bounding box center [130, 109] width 55 height 10
click at [141, 107] on input "20" at bounding box center [144, 110] width 28 height 10
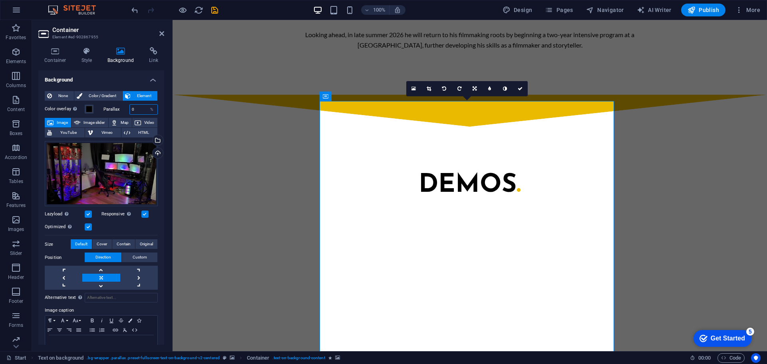
type input "0"
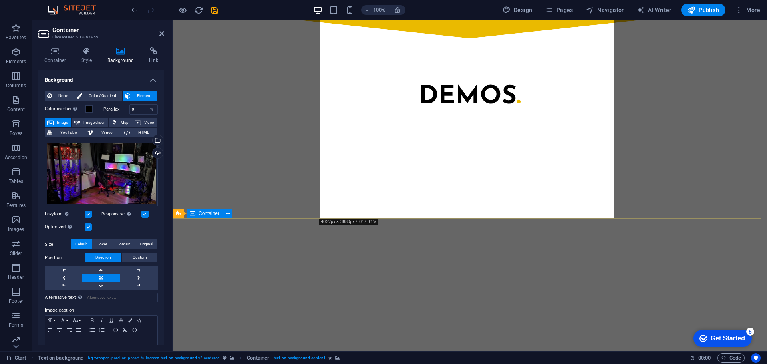
scroll to position [872, 0]
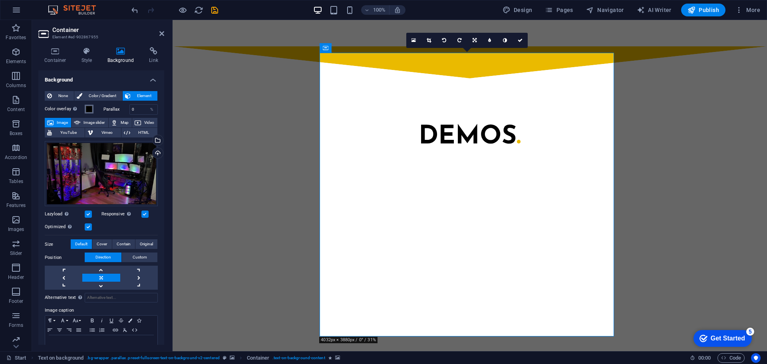
click at [91, 107] on span at bounding box center [89, 109] width 6 height 6
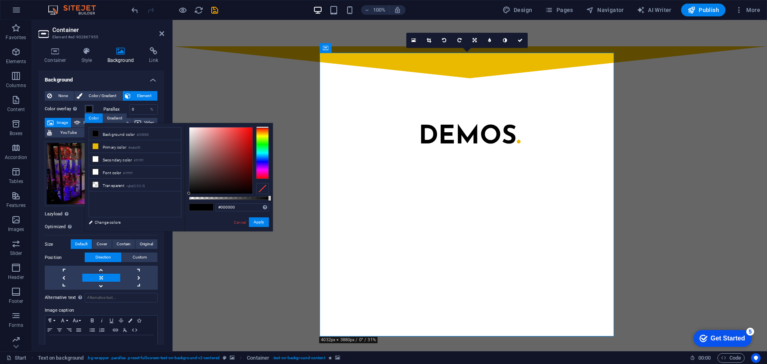
drag, startPoint x: 244, startPoint y: 202, endPoint x: 250, endPoint y: 198, distance: 6.8
click at [245, 202] on div "#000000 Supported formats #0852ed rgb(8, 82, 237) rgba(8, 82, 237, 90%) hsv(221…" at bounding box center [229, 235] width 88 height 224
type input "rgba(0, 0, 0, 0.8)"
click at [253, 197] on div at bounding box center [229, 197] width 80 height 3
click at [258, 223] on button "Apply" at bounding box center [259, 222] width 20 height 10
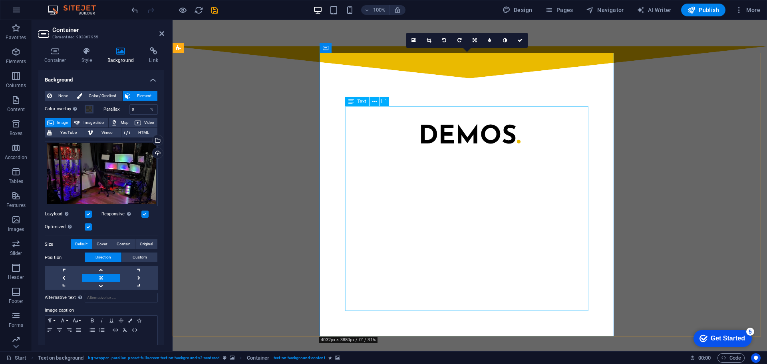
click at [57, 55] on h4 "Container" at bounding box center [56, 55] width 37 height 17
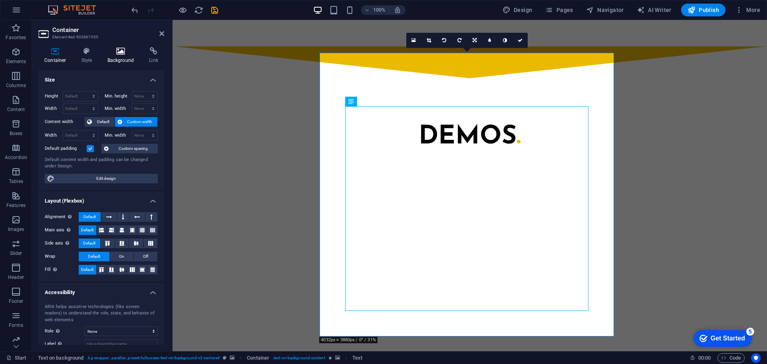
click at [117, 56] on h4 "Background" at bounding box center [122, 55] width 42 height 17
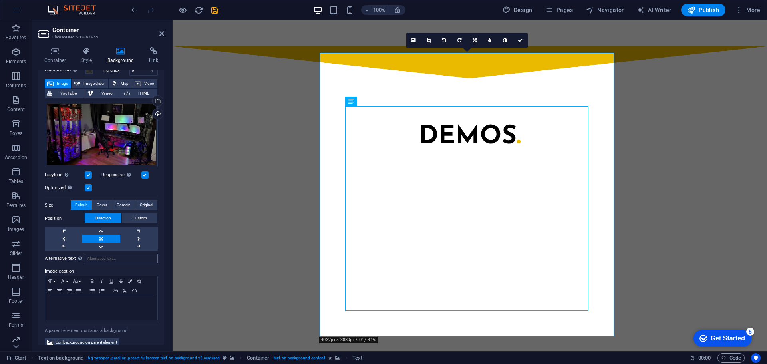
scroll to position [47, 0]
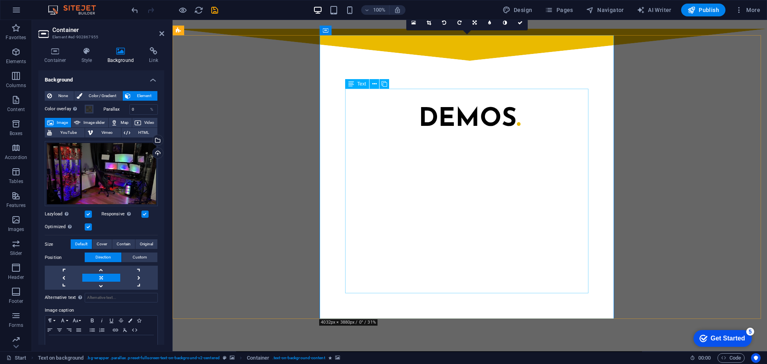
scroll to position [912, 0]
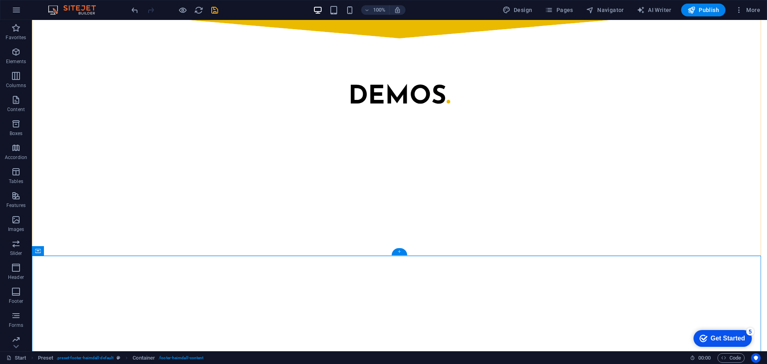
click at [401, 251] on div "+" at bounding box center [399, 251] width 16 height 7
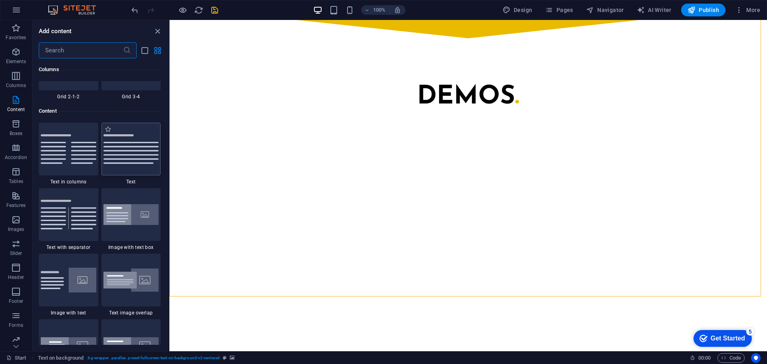
scroll to position [1238, 0]
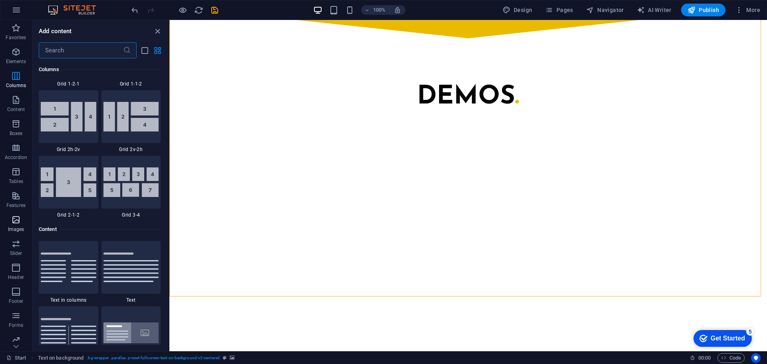
click at [16, 230] on p "Images" at bounding box center [16, 229] width 16 height 6
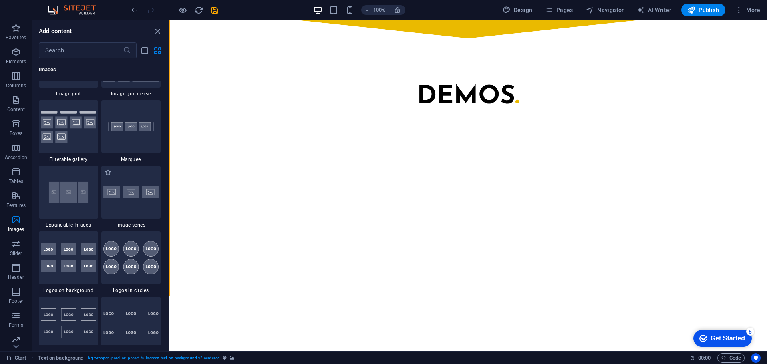
scroll to position [4249, 0]
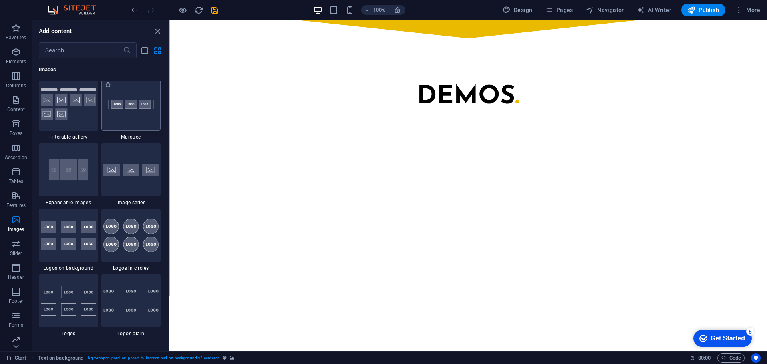
click at [141, 119] on img at bounding box center [131, 104] width 56 height 37
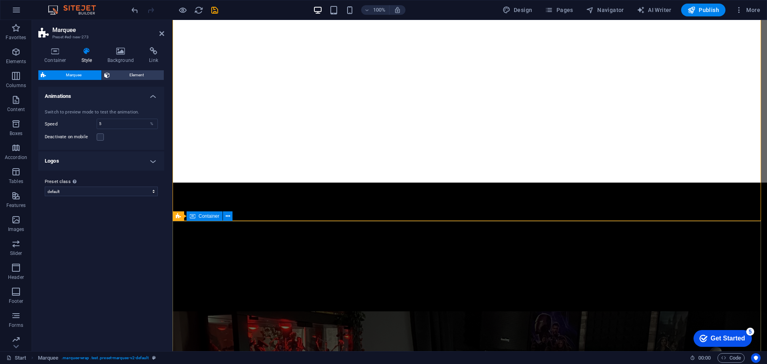
scroll to position [1040, 0]
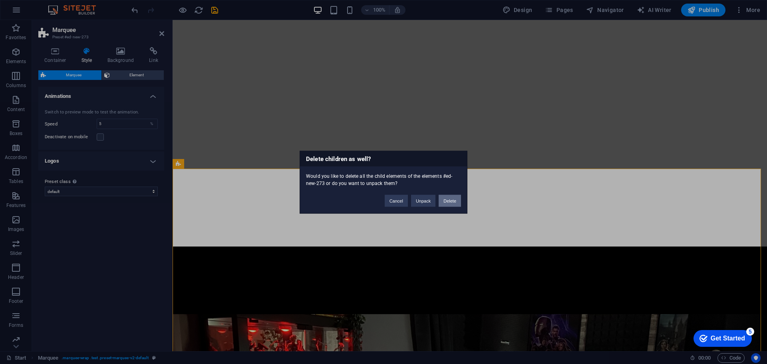
click at [446, 200] on button "Delete" at bounding box center [449, 200] width 22 height 12
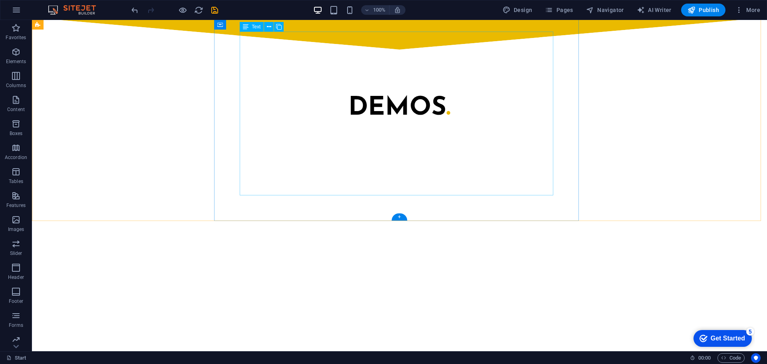
scroll to position [871, 0]
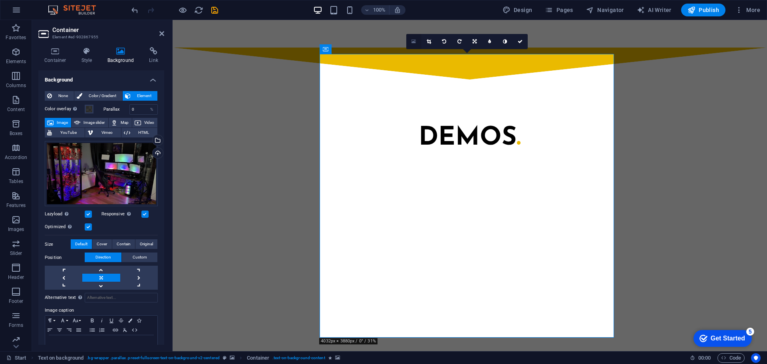
click at [415, 43] on icon at bounding box center [413, 42] width 4 height 6
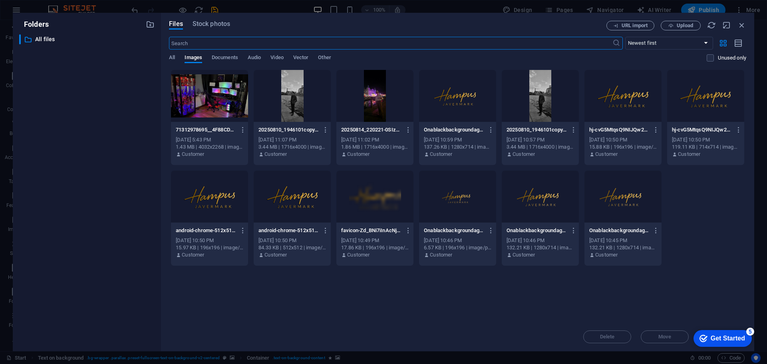
click at [215, 105] on div at bounding box center [209, 96] width 77 height 52
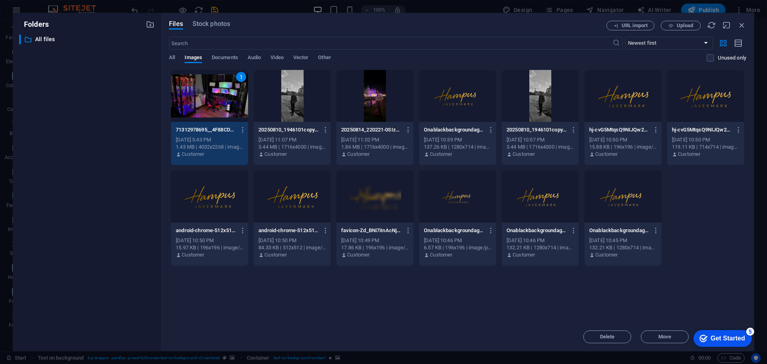
click at [215, 105] on div "1" at bounding box center [209, 96] width 77 height 52
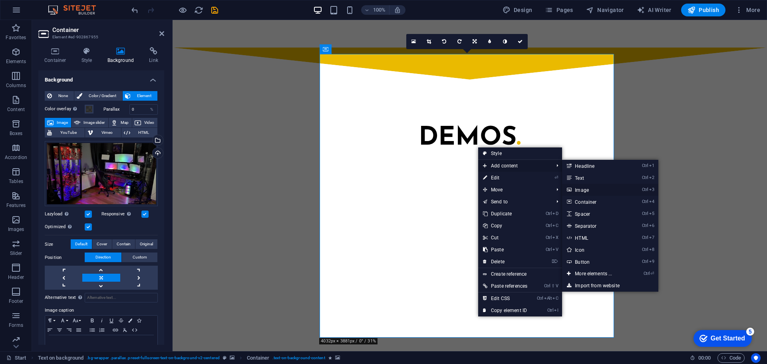
click at [605, 191] on link "Ctrl 3 Image" at bounding box center [595, 190] width 66 height 12
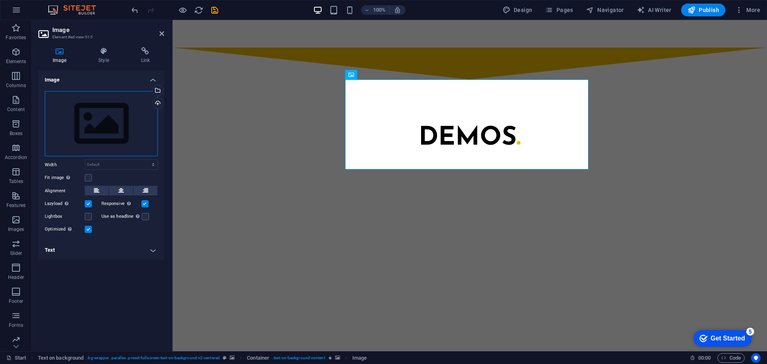
click at [108, 128] on div "Drag files here, click to choose files or select files from Files or our free s…" at bounding box center [101, 123] width 113 height 65
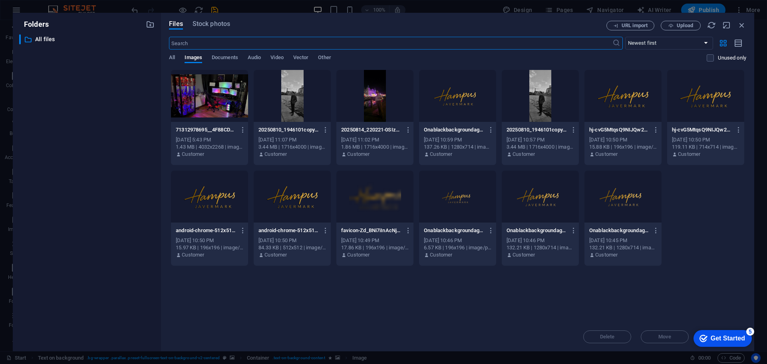
click at [221, 113] on div at bounding box center [209, 96] width 77 height 52
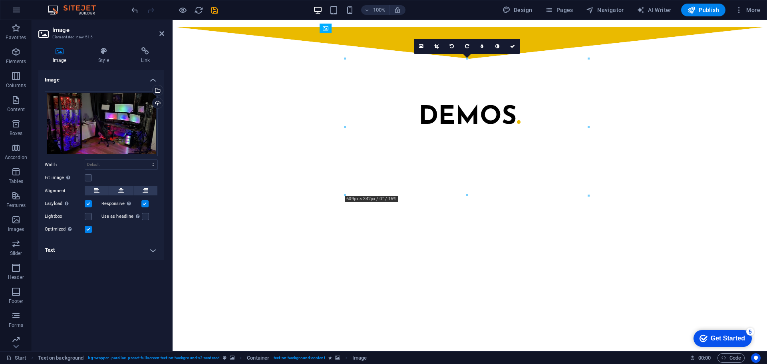
drag, startPoint x: 498, startPoint y: 160, endPoint x: 496, endPoint y: 315, distance: 155.0
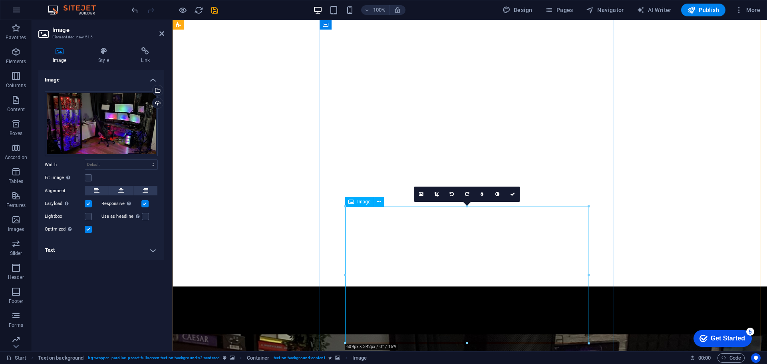
scroll to position [1000, 0]
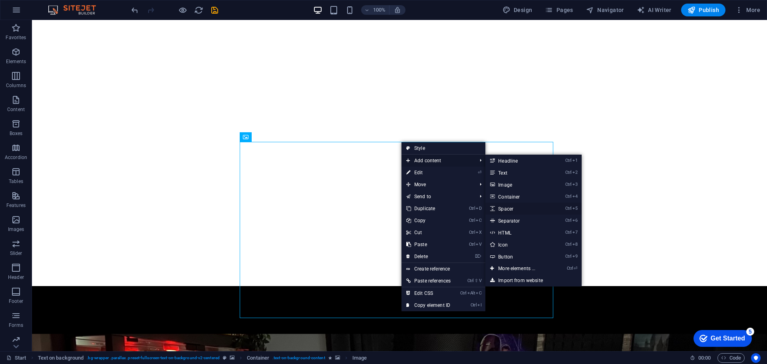
click at [541, 210] on link "Ctrl 5 Spacer" at bounding box center [518, 208] width 66 height 12
select select "px"
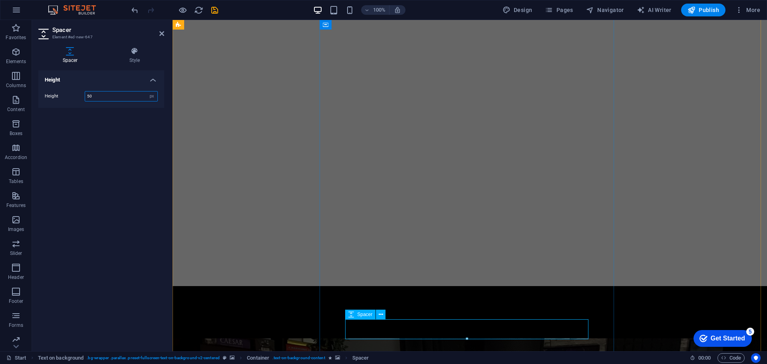
scroll to position [1030, 0]
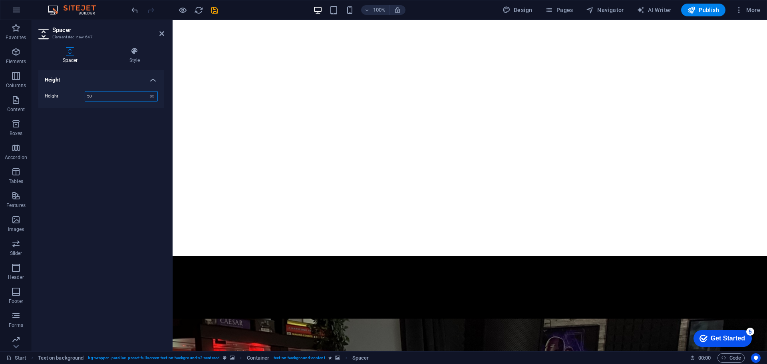
drag, startPoint x: 536, startPoint y: 337, endPoint x: 381, endPoint y: 164, distance: 232.5
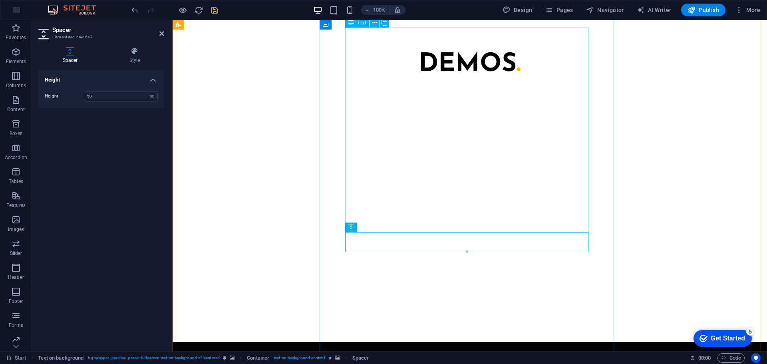
scroll to position [871, 0]
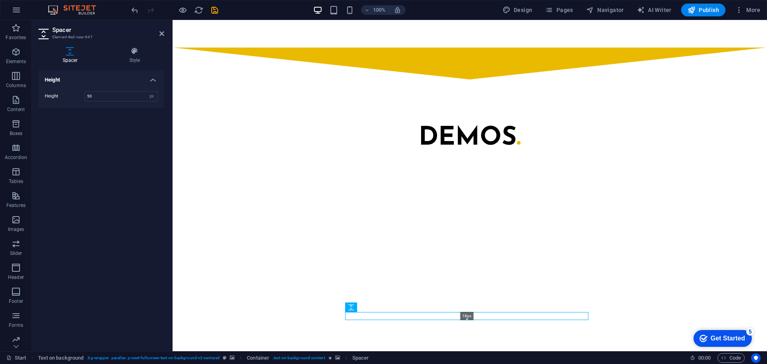
drag, startPoint x: 468, startPoint y: 331, endPoint x: 463, endPoint y: 319, distance: 12.9
click at [463, 319] on div at bounding box center [466, 319] width 242 height 3
type input "18"
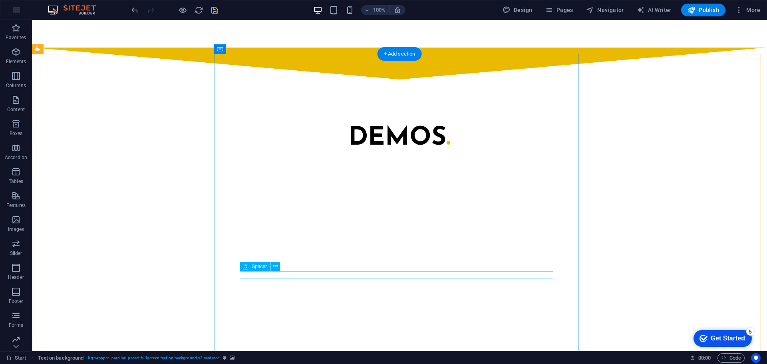
select select "px"
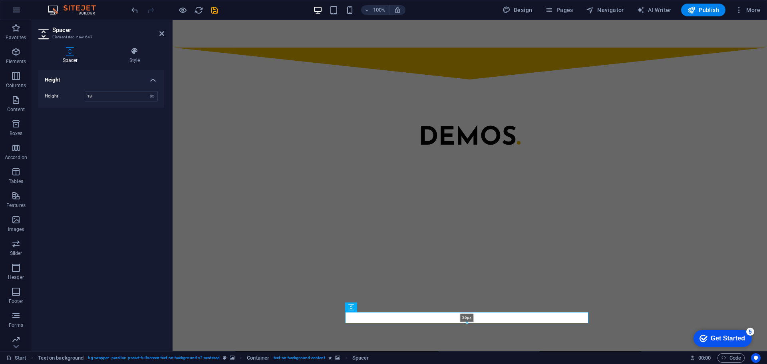
drag, startPoint x: 466, startPoint y: 317, endPoint x: 468, endPoint y: 322, distance: 5.0
click at [468, 322] on div at bounding box center [466, 322] width 242 height 3
type input "26"
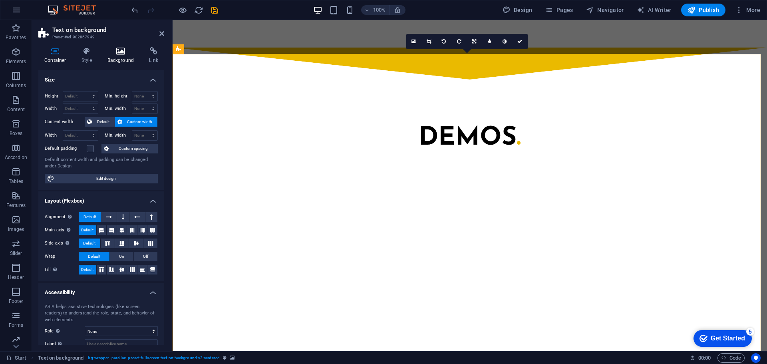
click at [119, 55] on h4 "Background" at bounding box center [122, 55] width 42 height 17
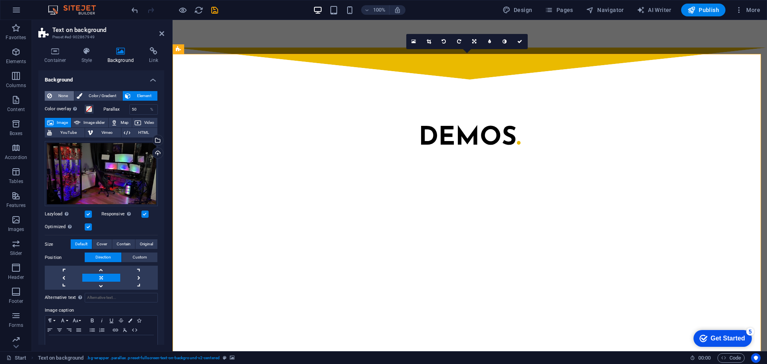
click at [60, 95] on span "None" at bounding box center [62, 96] width 17 height 10
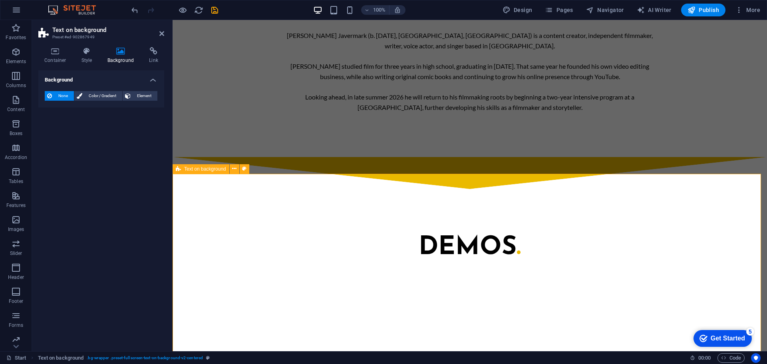
scroll to position [751, 0]
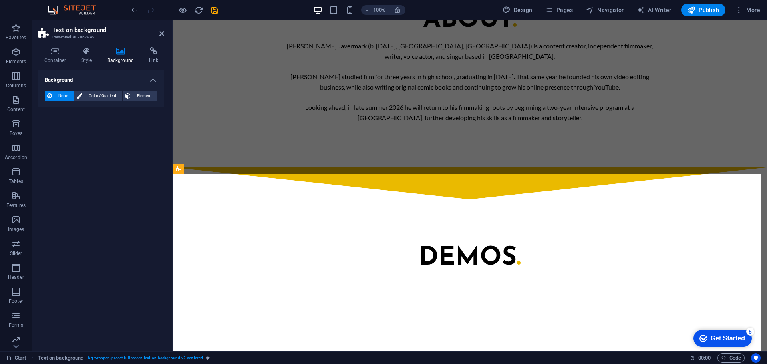
click at [64, 97] on span "None" at bounding box center [62, 96] width 17 height 10
click at [139, 12] on icon "undo" at bounding box center [134, 10] width 9 height 9
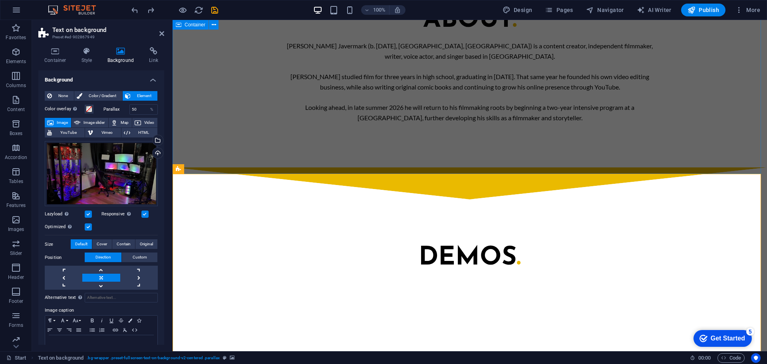
click at [724, 199] on div "DEMOS ." at bounding box center [470, 367] width 594 height 336
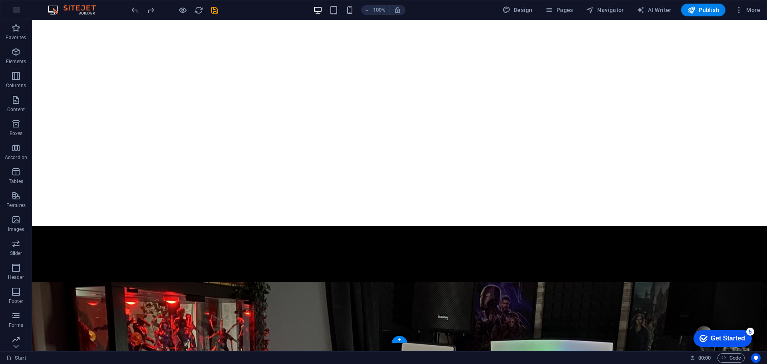
scroll to position [1130, 0]
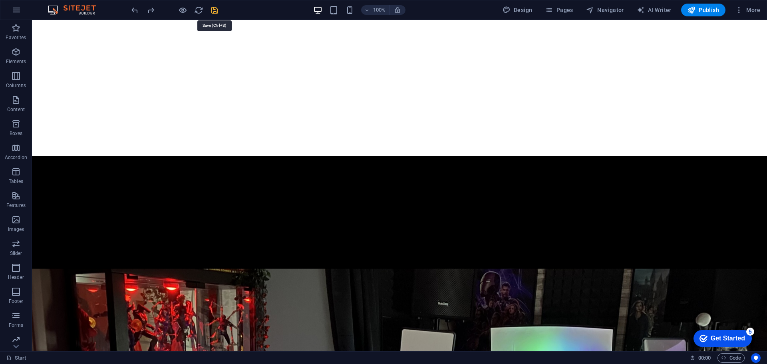
click at [214, 9] on icon "save" at bounding box center [214, 10] width 9 height 9
click at [714, 9] on span "Publish" at bounding box center [703, 10] width 32 height 8
